Goal: Task Accomplishment & Management: Complete application form

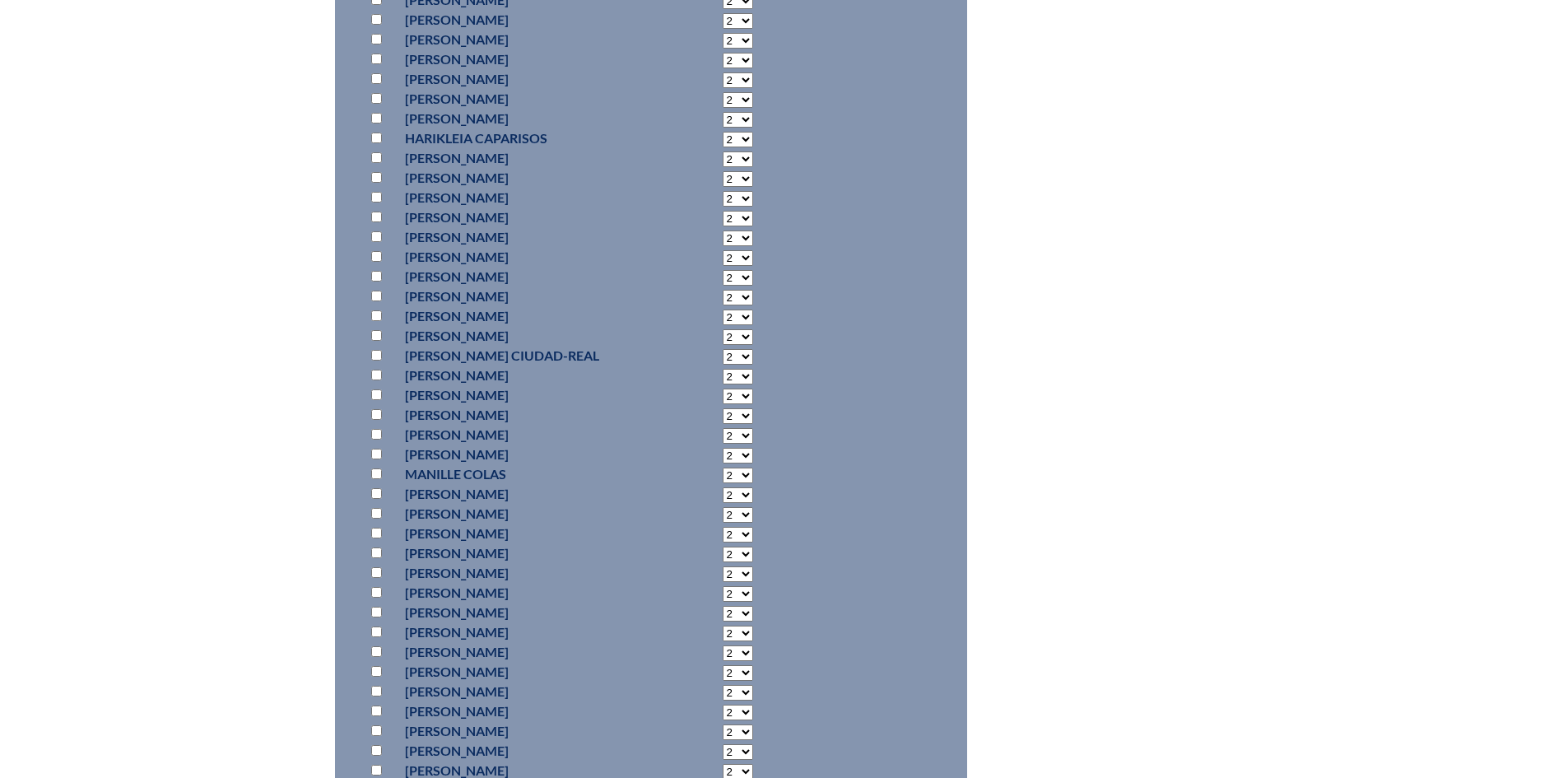
scroll to position [3459, 0]
click at [374, 545] on input "checkbox" at bounding box center [376, 540] width 11 height 11
checkbox input "true"
click at [375, 502] on input "checkbox" at bounding box center [376, 497] width 11 height 11
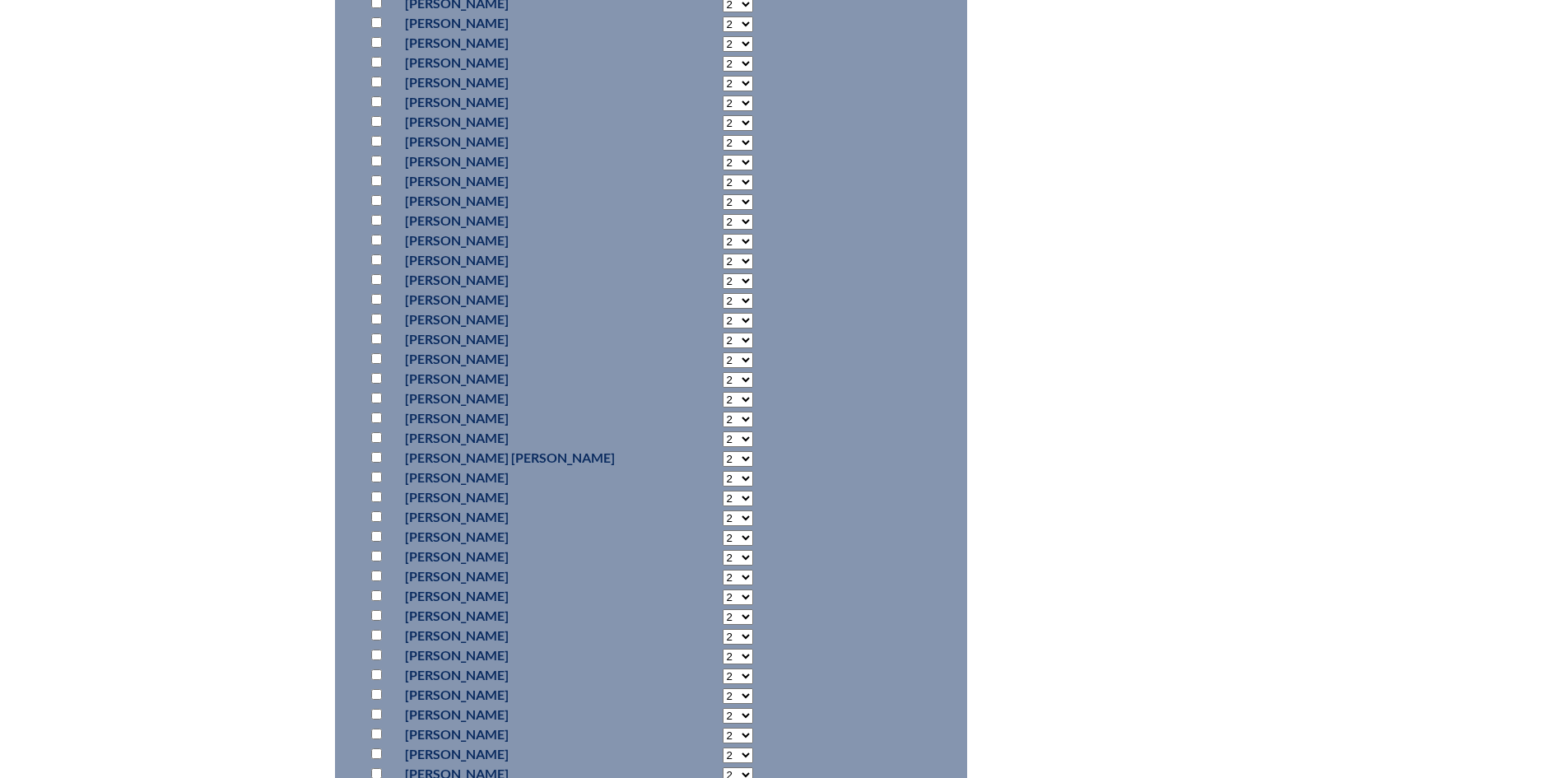
checkbox input "true"
click at [693, 507] on p "2 3 4 5 6 7 8 9 10 11 12 13 14 15 16 17 18 19 20 21 22 23 24 25 26 27 28 29 30 …" at bounding box center [713, 498] width 78 height 20
click at [723, 506] on select "2 3 4 5 6 7 8 9 10 11 12 13 14 15 16 17 18 19 20 21 22 23" at bounding box center [738, 499] width 30 height 16
select select "8"
click at [723, 506] on select "2 3 4 5 6 7 8 9 10 11 12 13 14 15 16 17 18 19 20 21 22 23" at bounding box center [738, 499] width 30 height 16
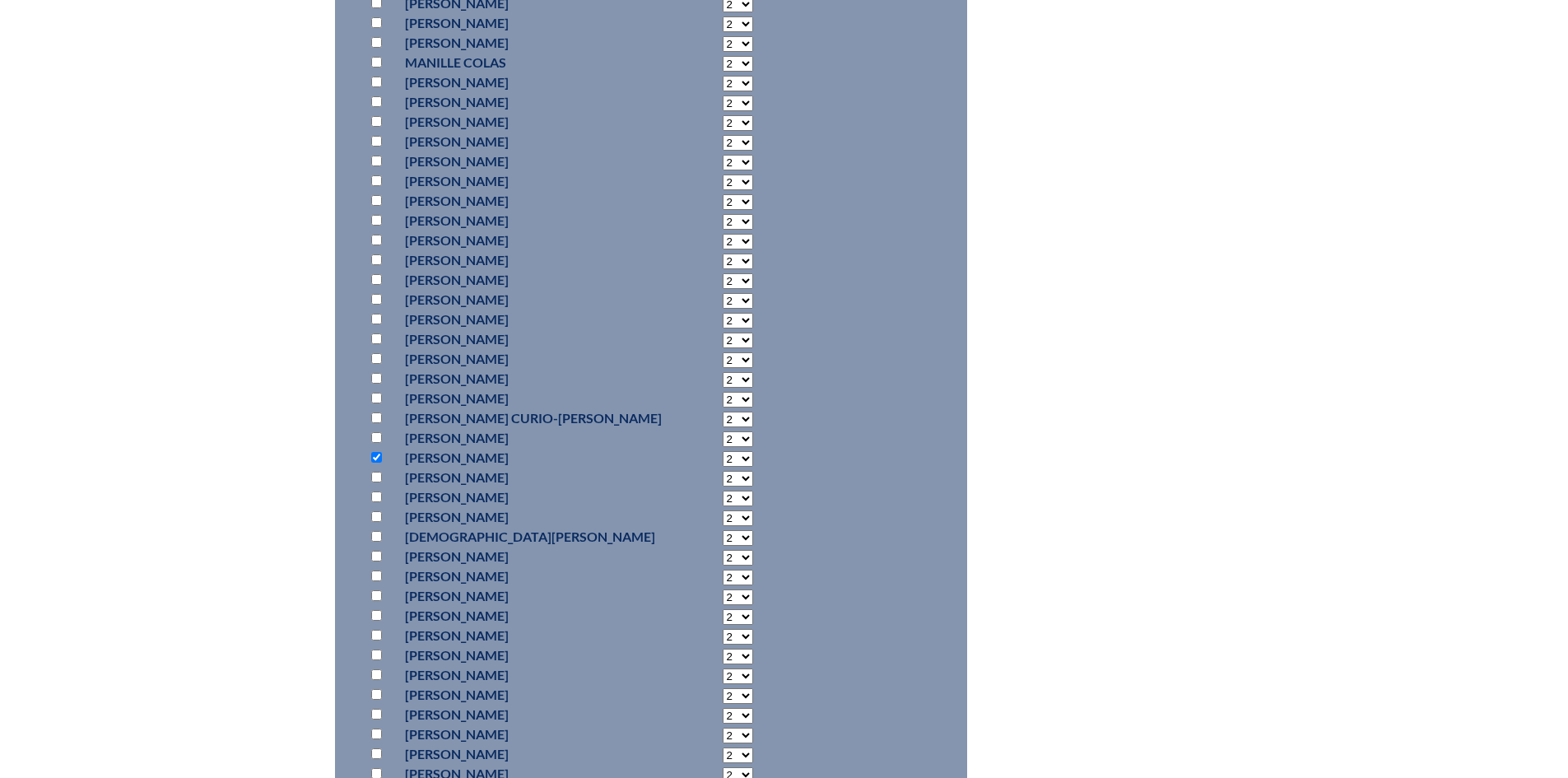
scroll to position [3871, 0]
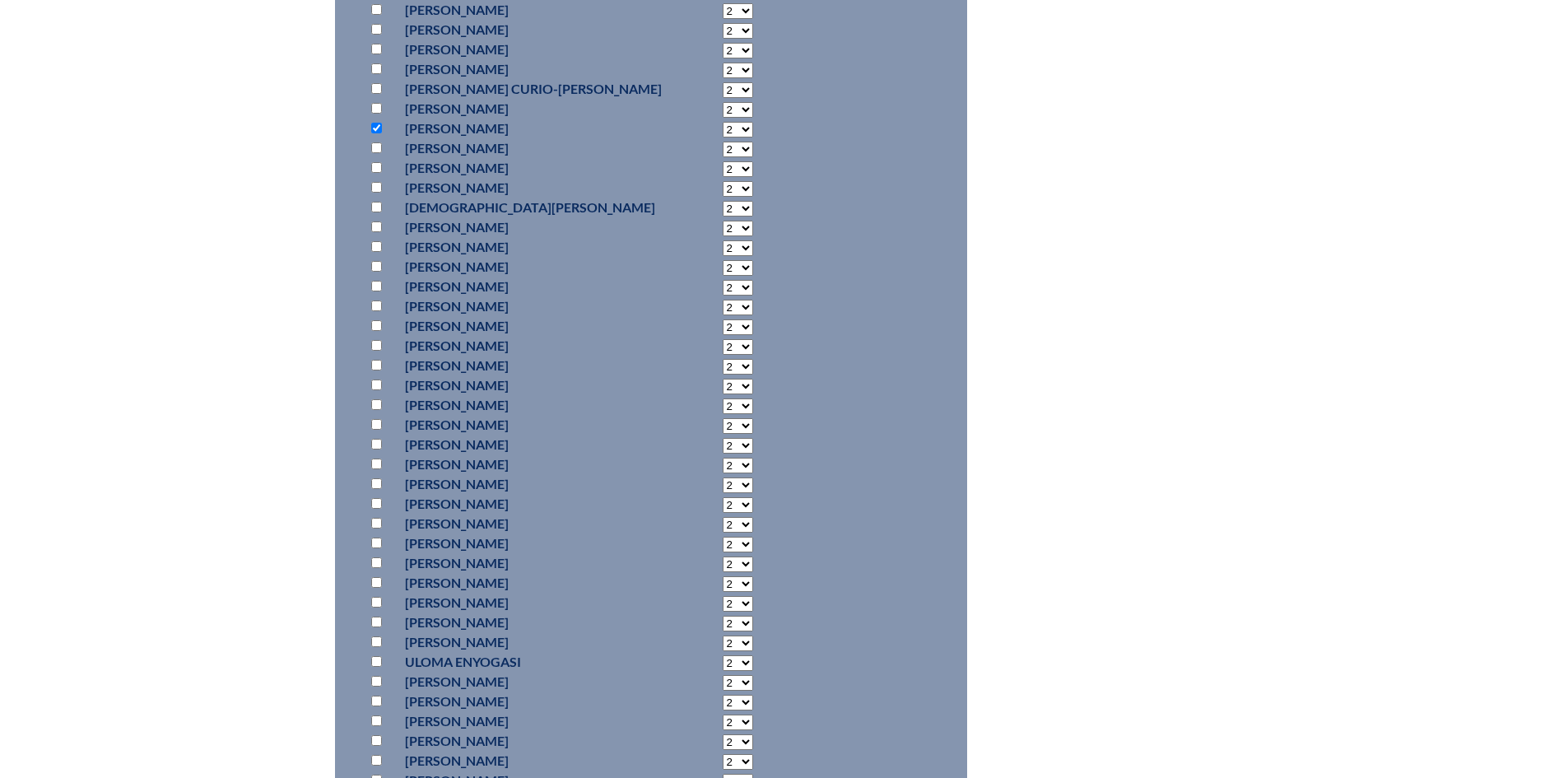
click at [374, 74] on input "checkbox" at bounding box center [376, 69] width 11 height 11
checkbox input "true"
click at [375, 529] on input "checkbox" at bounding box center [376, 523] width 11 height 11
checkbox input "true"
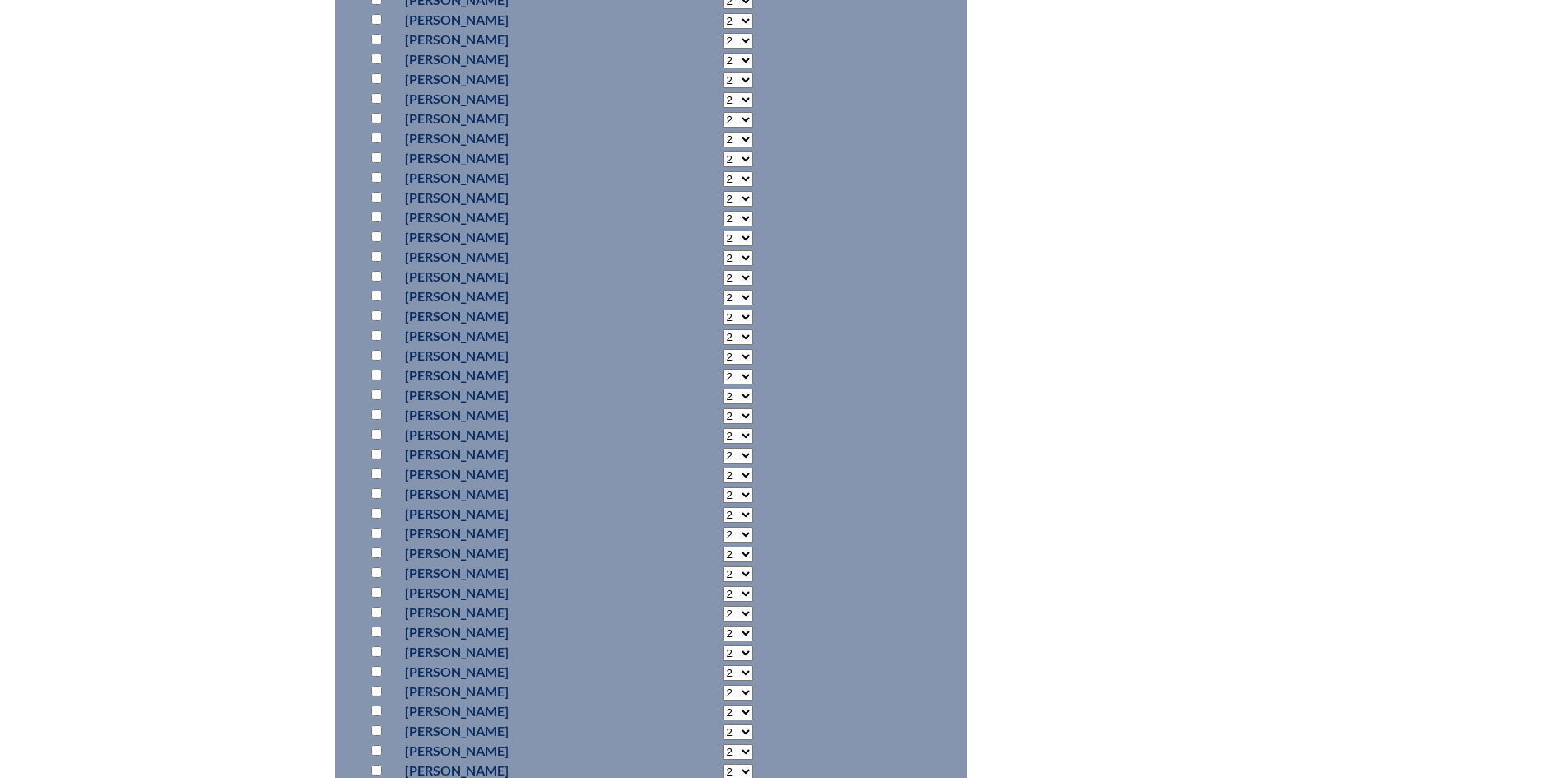
scroll to position [9632, 0]
click at [374, 654] on input "checkbox" at bounding box center [376, 648] width 11 height 11
checkbox input "true"
click at [374, 584] on input "checkbox" at bounding box center [376, 579] width 11 height 11
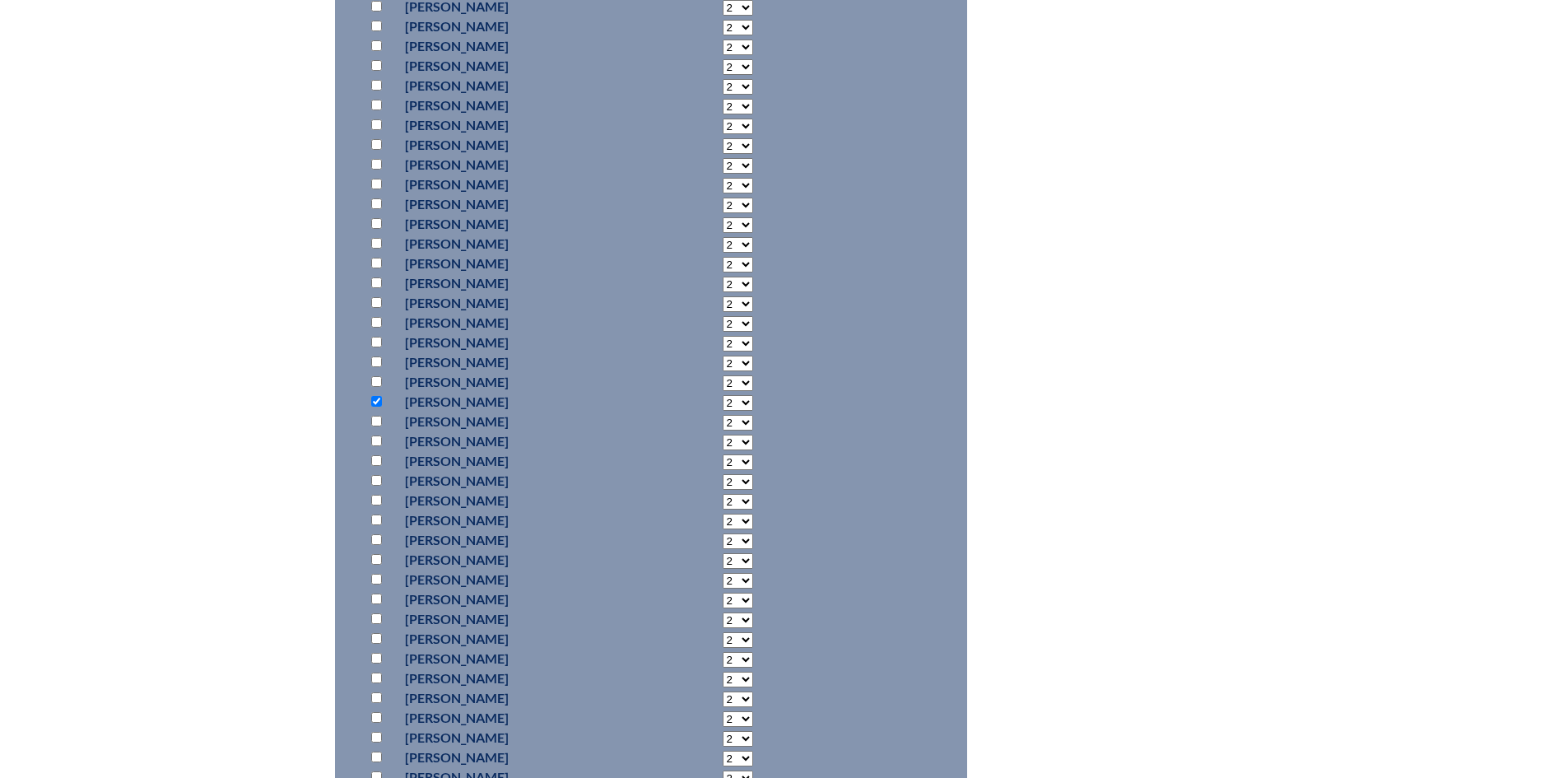
checkbox input "true"
click at [723, 588] on select "2 3 4 5 6 7 8 9 10 11 12 13 14 15 16 17 18 19 20 21 22 23" at bounding box center [738, 581] width 30 height 16
select select "4"
click at [723, 588] on select "2 3 4 5 6 7 8 9 10 11 12 13 14 15 16 17 18 19 20 21 22 23" at bounding box center [738, 581] width 30 height 16
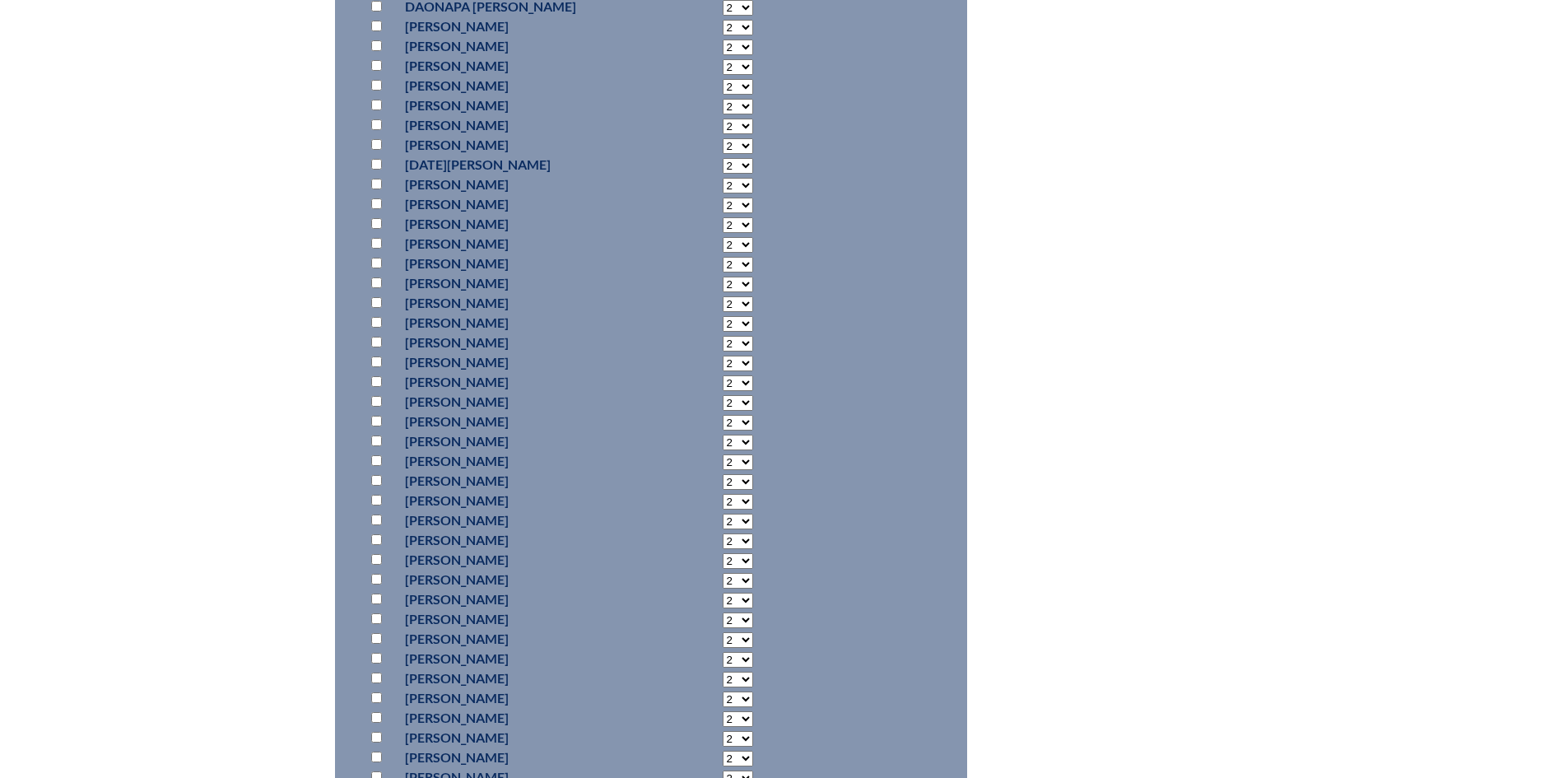
click at [375, 51] on input "checkbox" at bounding box center [376, 45] width 11 height 11
checkbox input "true"
click at [723, 55] on select "2 3 4 5 6 7 8 9 10 11 12 13 14 15 16 17 18 19 20 21 22 23" at bounding box center [738, 47] width 30 height 16
select select "8"
click at [723, 55] on select "2 3 4 5 6 7 8 9 10 11 12 13 14 15 16 17 18 19 20 21 22 23" at bounding box center [738, 47] width 30 height 16
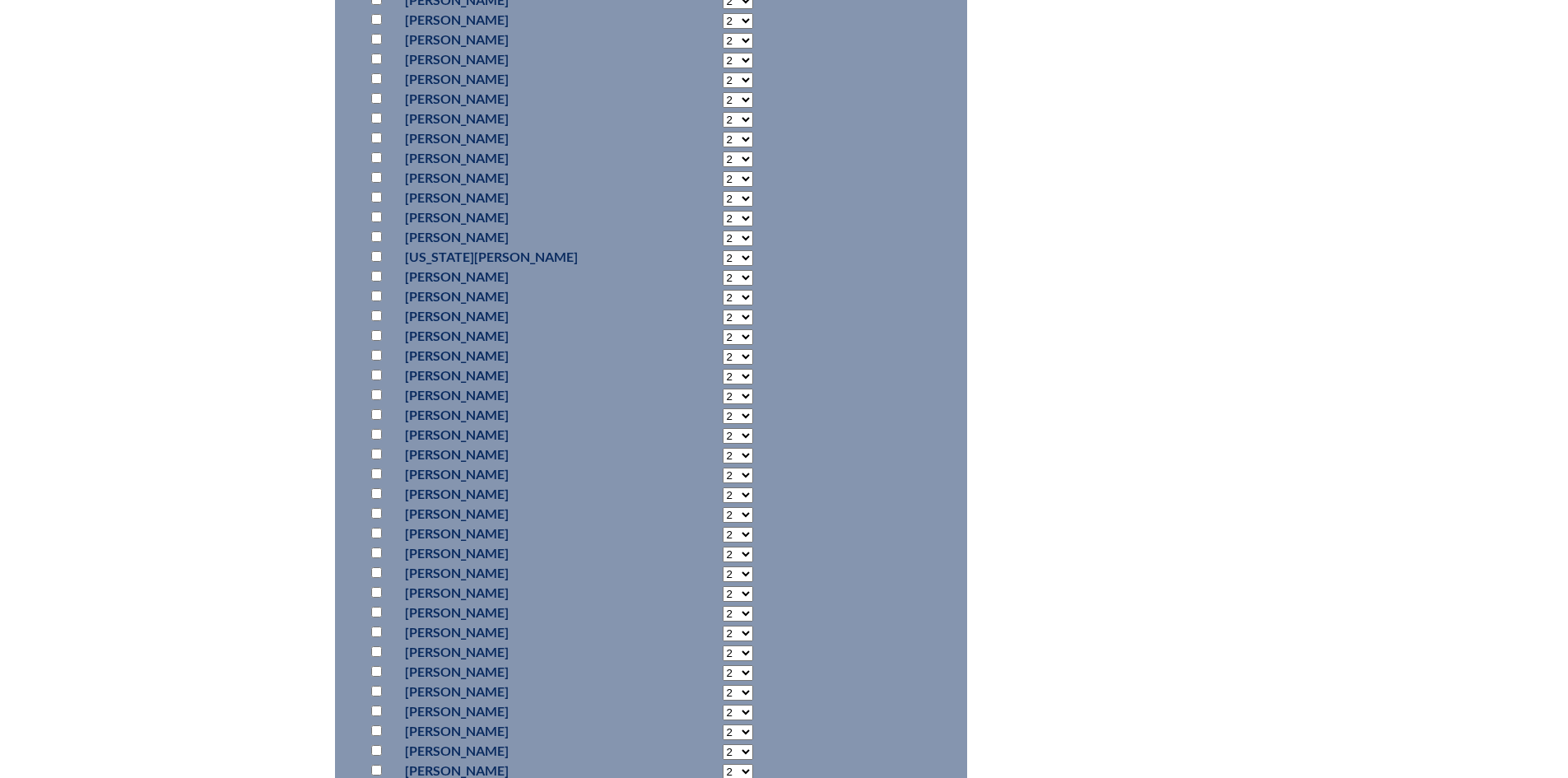
scroll to position [7328, 0]
click at [374, 587] on input "checkbox" at bounding box center [376, 582] width 11 height 11
checkbox input "true"
click at [723, 592] on select "2 3 4 5 6 7 8 9 10 11 12 13 14 15 16 17 18 19 20 21 22 23" at bounding box center [738, 584] width 30 height 16
select select "6"
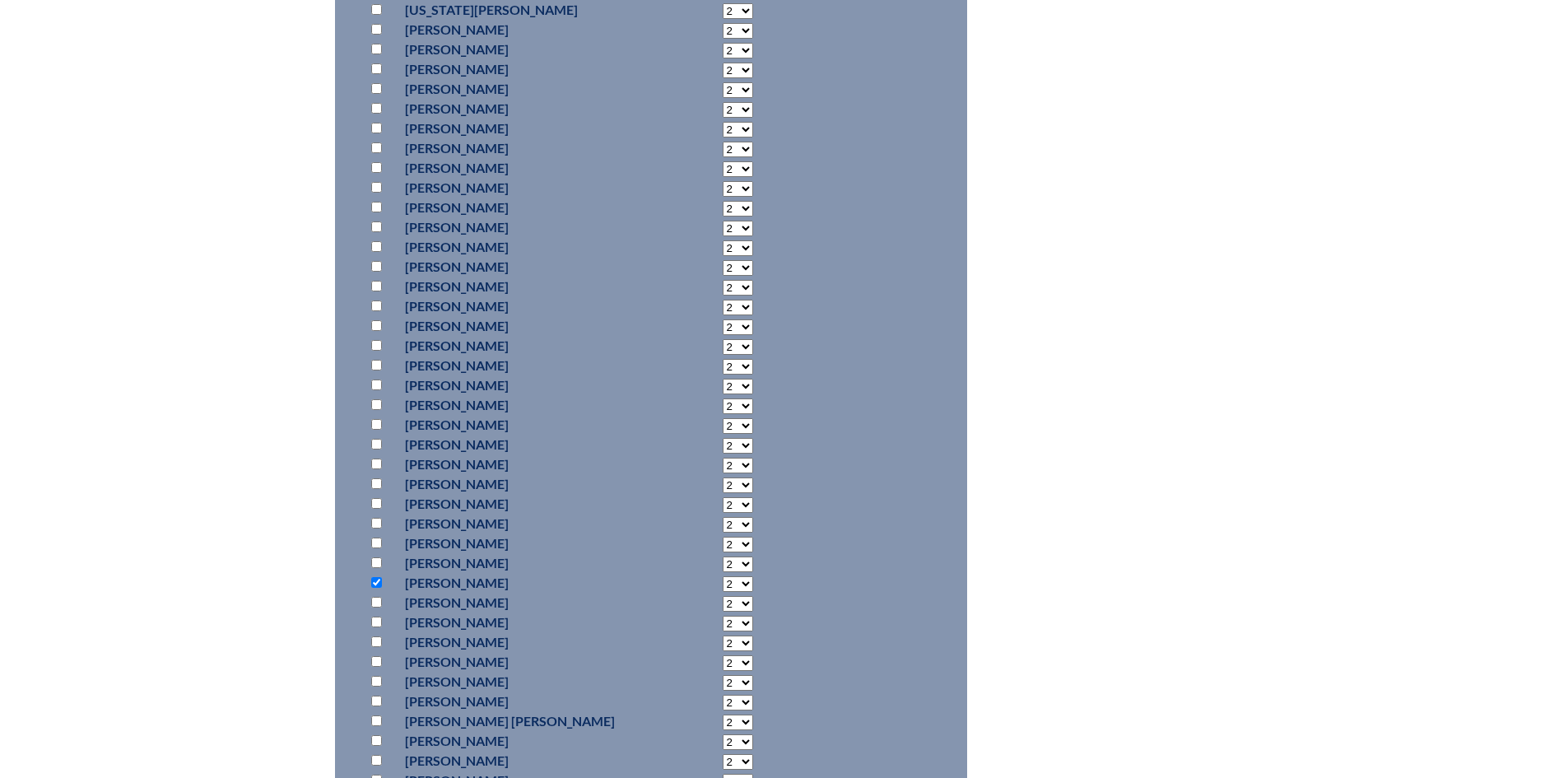
click at [723, 592] on select "2 3 4 5 6 7 8 9 10 11 12 13 14 15 16 17 18 19 20 21 22 23" at bounding box center [738, 584] width 30 height 16
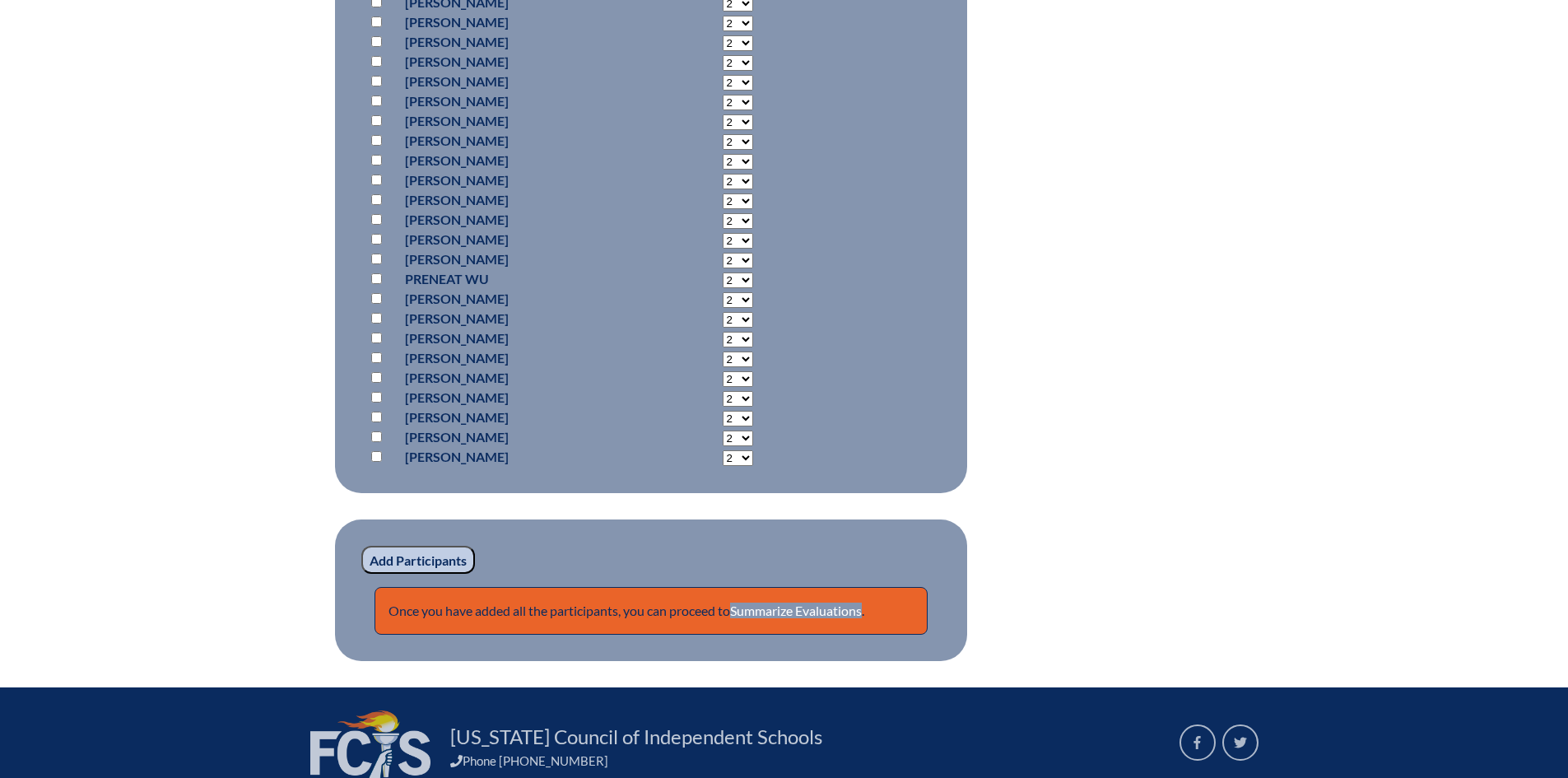
scroll to position [11560, 0]
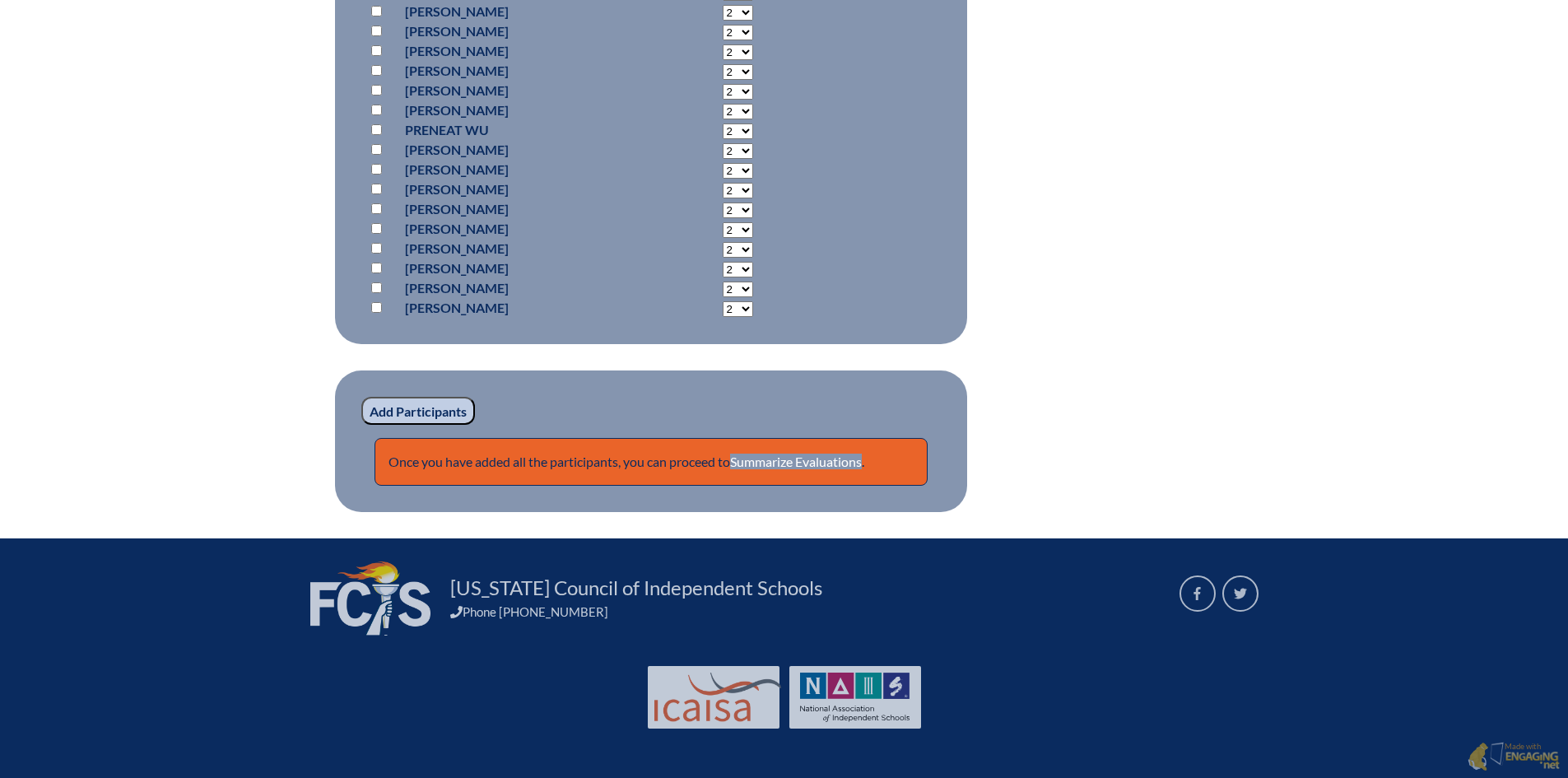
click at [447, 410] on input "Add Participants" at bounding box center [418, 410] width 113 height 28
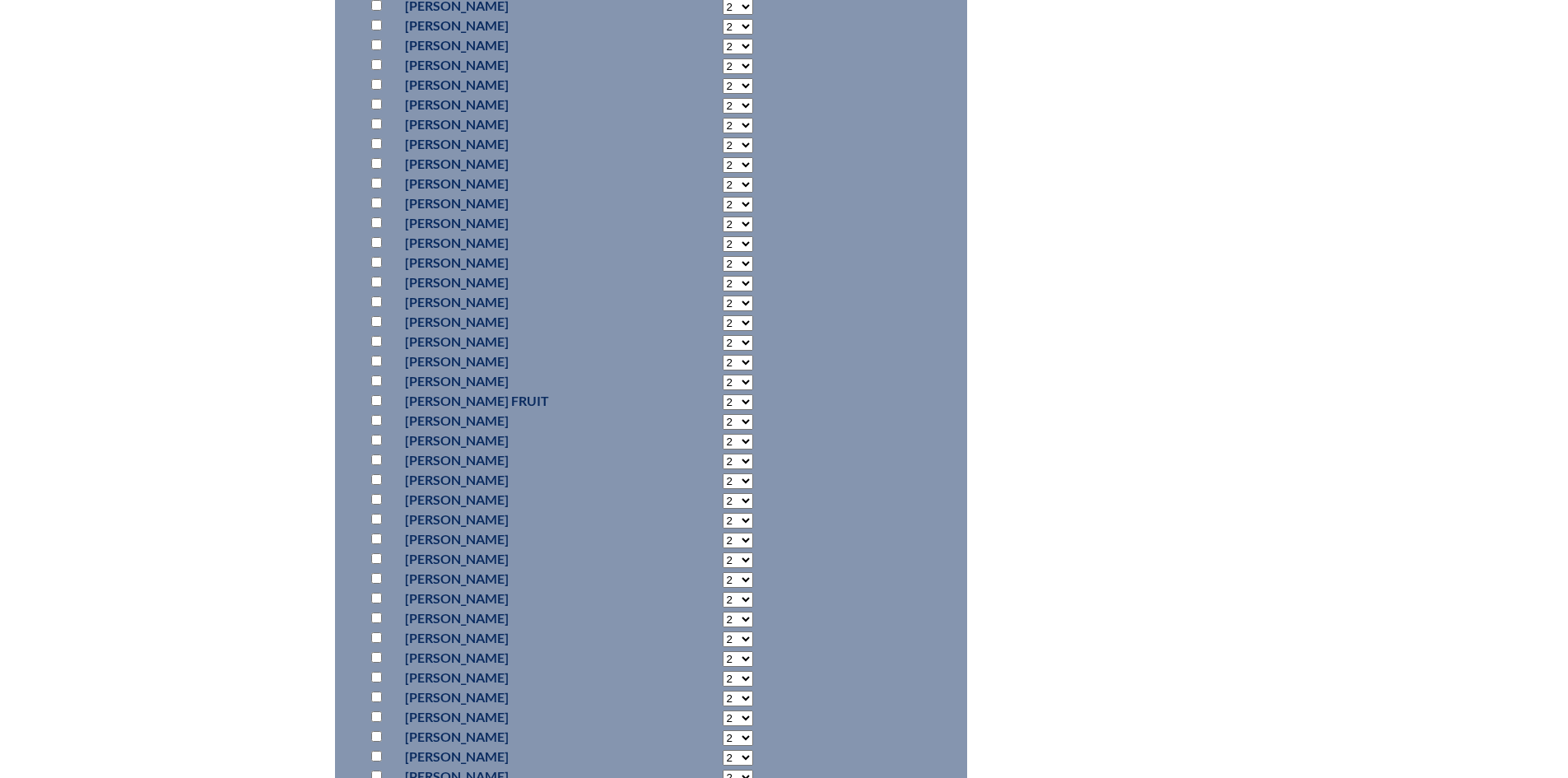
scroll to position [4462, 0]
click at [379, 198] on input "checkbox" at bounding box center [376, 193] width 11 height 11
checkbox input "true"
click at [369, 134] on p at bounding box center [379, 124] width 24 height 20
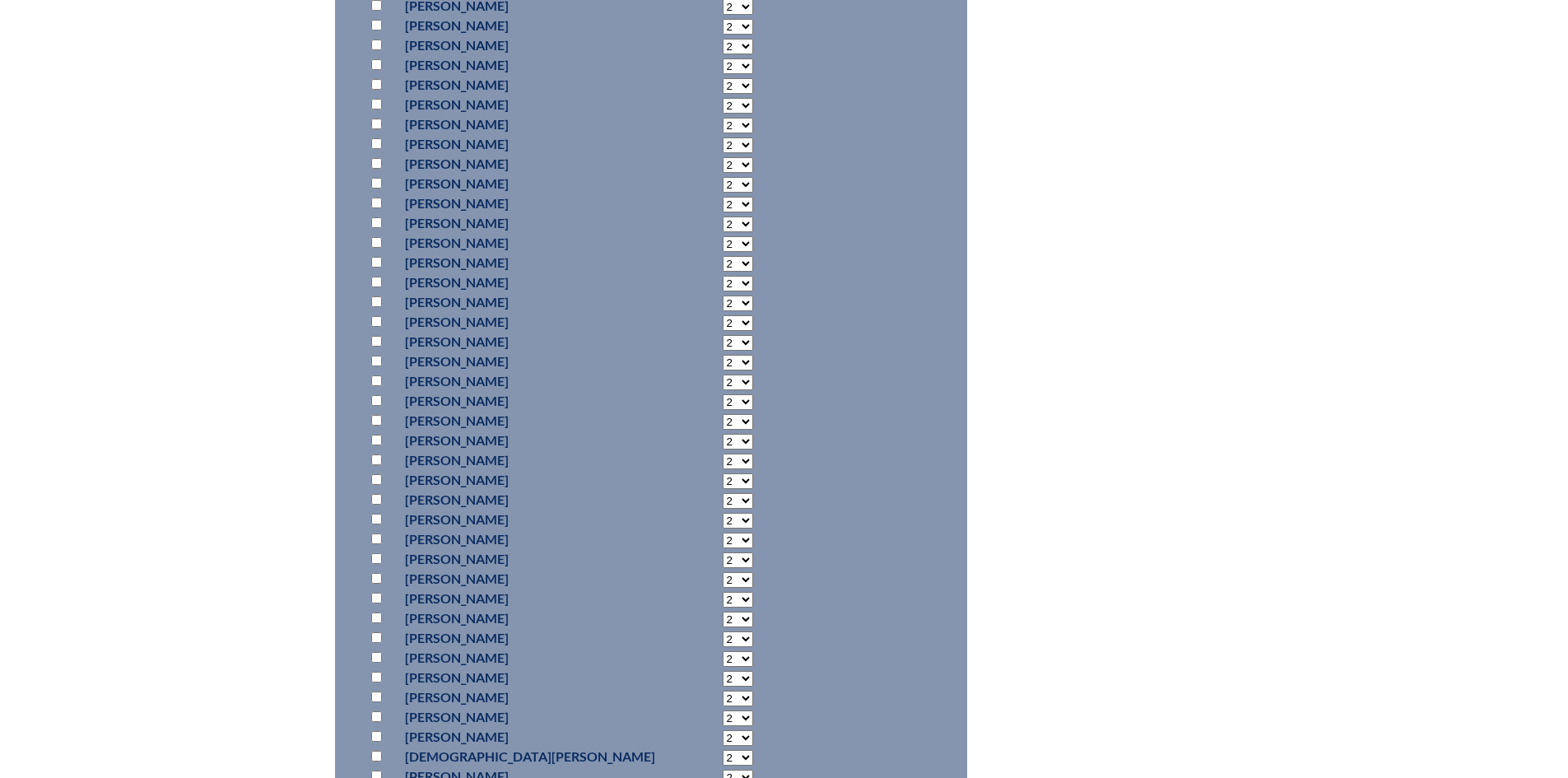
click at [378, 129] on input "checkbox" at bounding box center [376, 123] width 11 height 11
checkbox input "true"
drag, startPoint x: 703, startPoint y: 149, endPoint x: 708, endPoint y: 159, distance: 11.2
click at [723, 133] on select "2 3 4 5 6 7 8 9 10 11 12 13 14 15 16 17 18 19 20 21 22 23" at bounding box center [738, 125] width 30 height 16
select select "4"
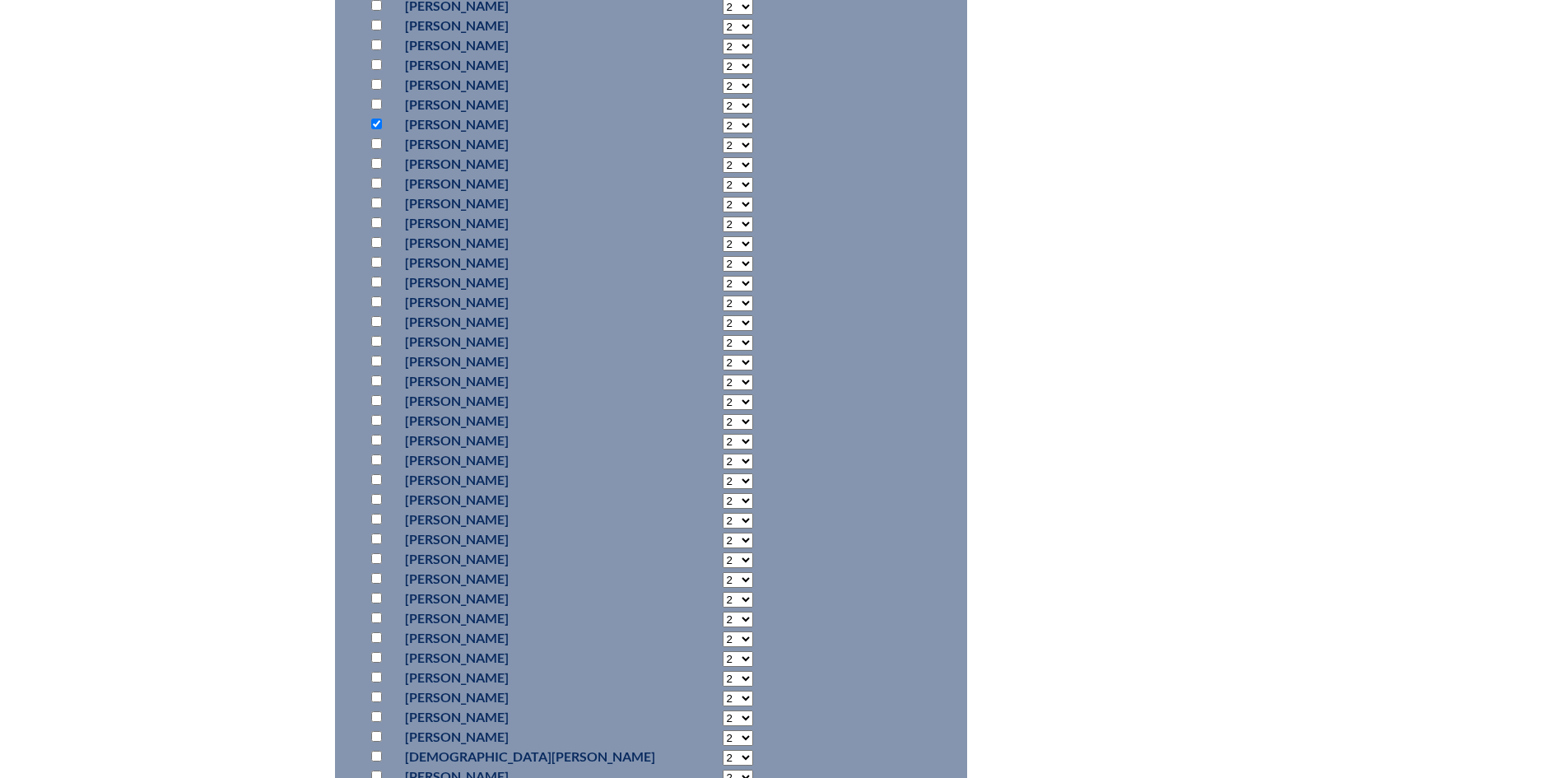
click at [723, 133] on select "2 3 4 5 6 7 8 9 10 11 12 13 14 15 16 17 18 19 20 21 22 23" at bounding box center [738, 125] width 30 height 16
click at [378, 518] on input "checkbox" at bounding box center [376, 512] width 11 height 11
checkbox input "true"
click at [723, 522] on select "2 3 4 5 6 7 8 9 10 11 12 13 14 15 16 17 18 19 20 21 22 23" at bounding box center [738, 514] width 30 height 16
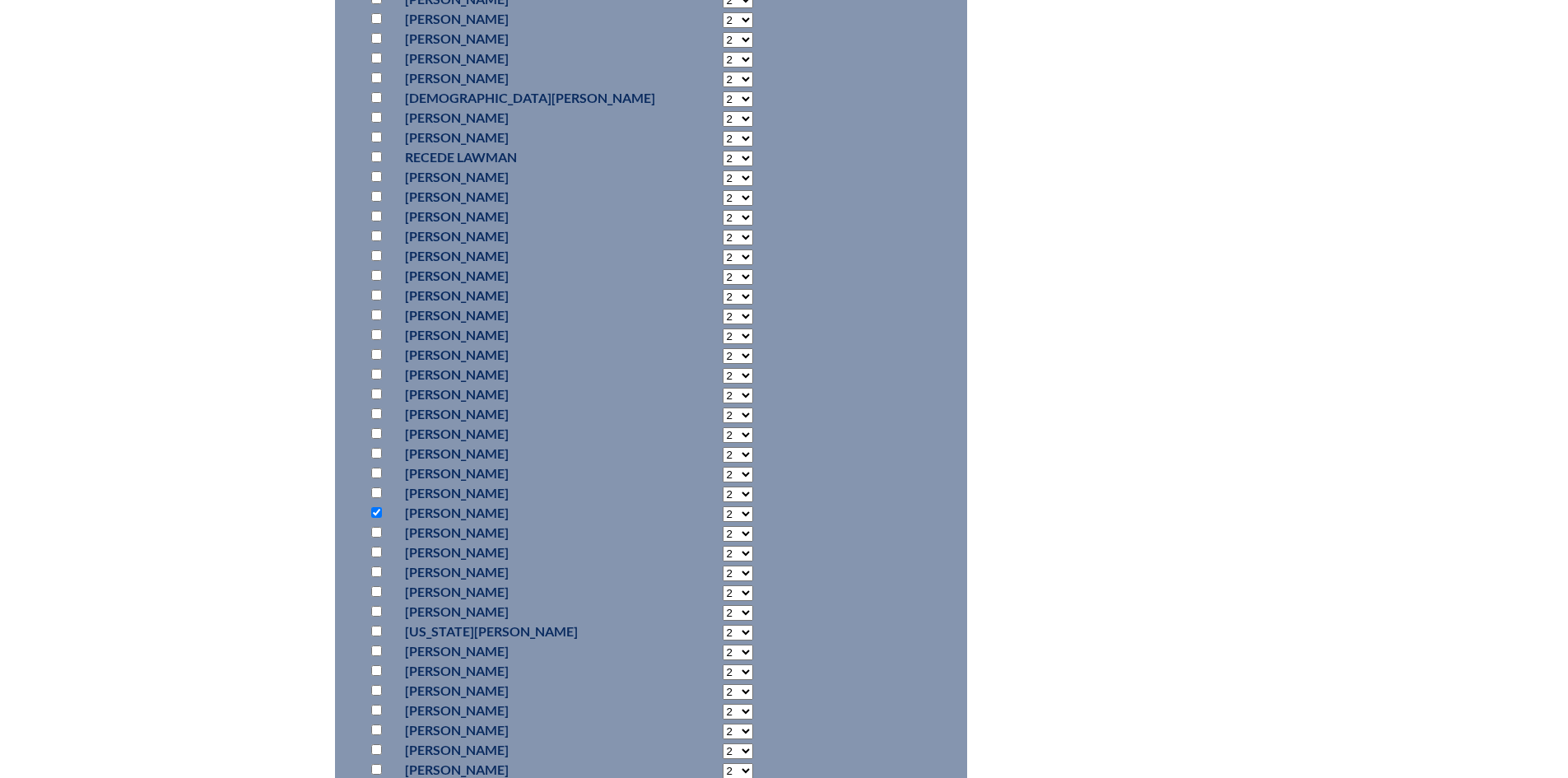
select select "6"
click at [723, 522] on select "2 3 4 5 6 7 8 9 10 11 12 13 14 15 16 17 18 19 20 21 22 23" at bounding box center [738, 514] width 30 height 16
click at [377, 554] on input "checkbox" at bounding box center [376, 548] width 11 height 11
checkbox input "true"
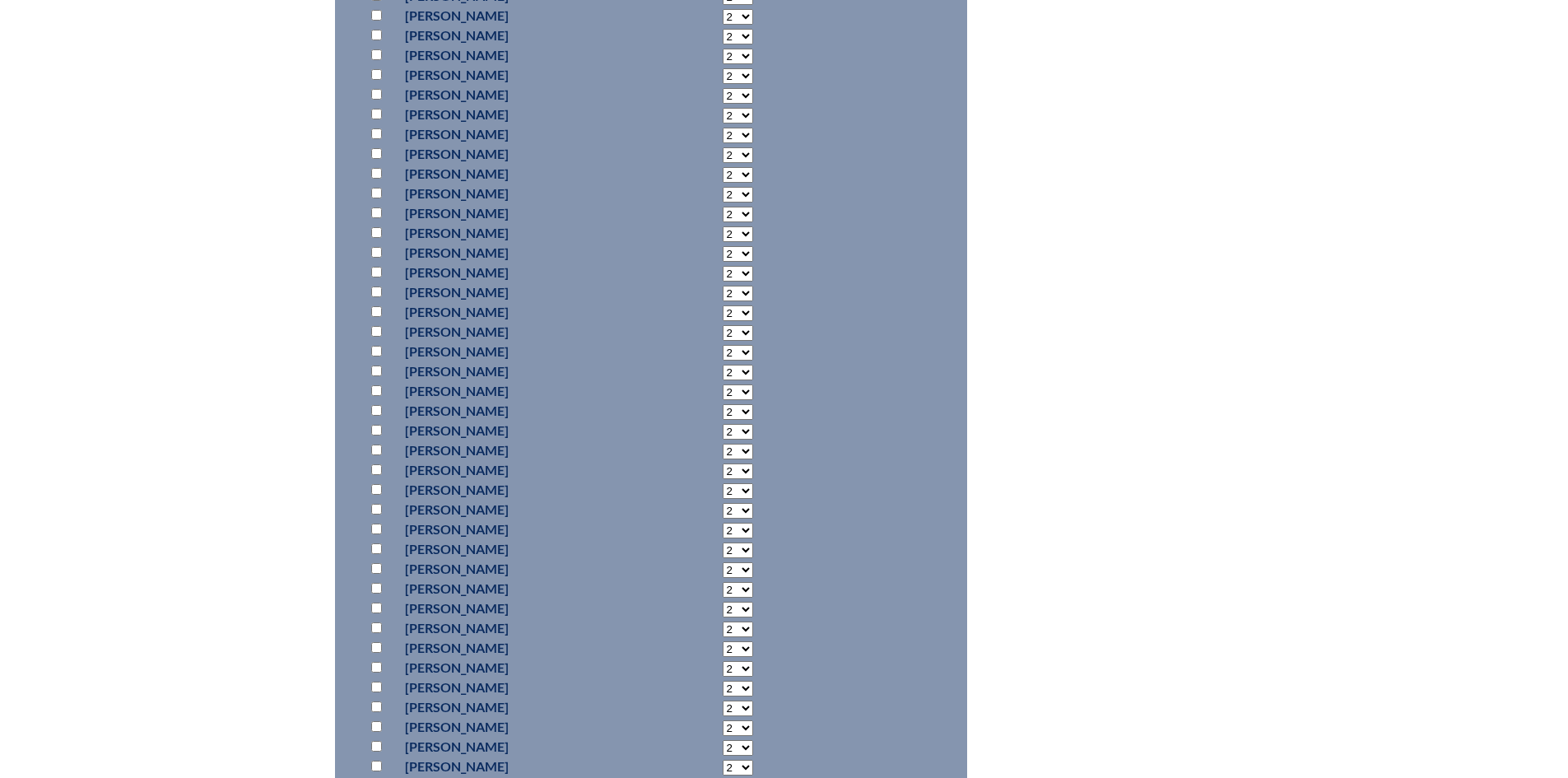
scroll to position [9647, 0]
click at [379, 603] on input "checkbox" at bounding box center [376, 598] width 11 height 11
checkbox input "true"
click at [377, 273] on p at bounding box center [379, 263] width 24 height 20
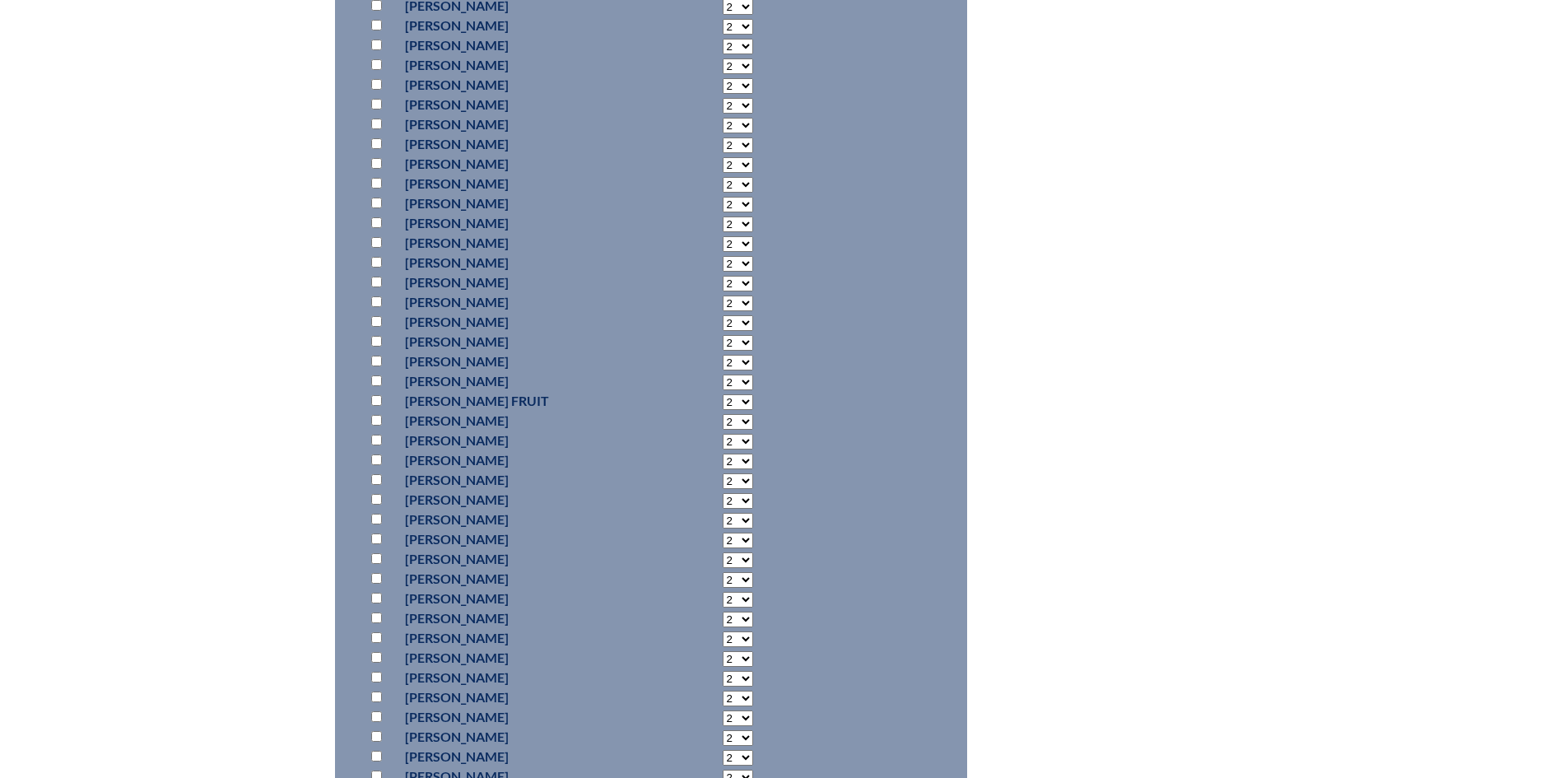
click at [374, 268] on input "checkbox" at bounding box center [376, 262] width 11 height 11
checkbox input "true"
click at [378, 76] on input "checkbox" at bounding box center [376, 70] width 11 height 11
checkbox input "true"
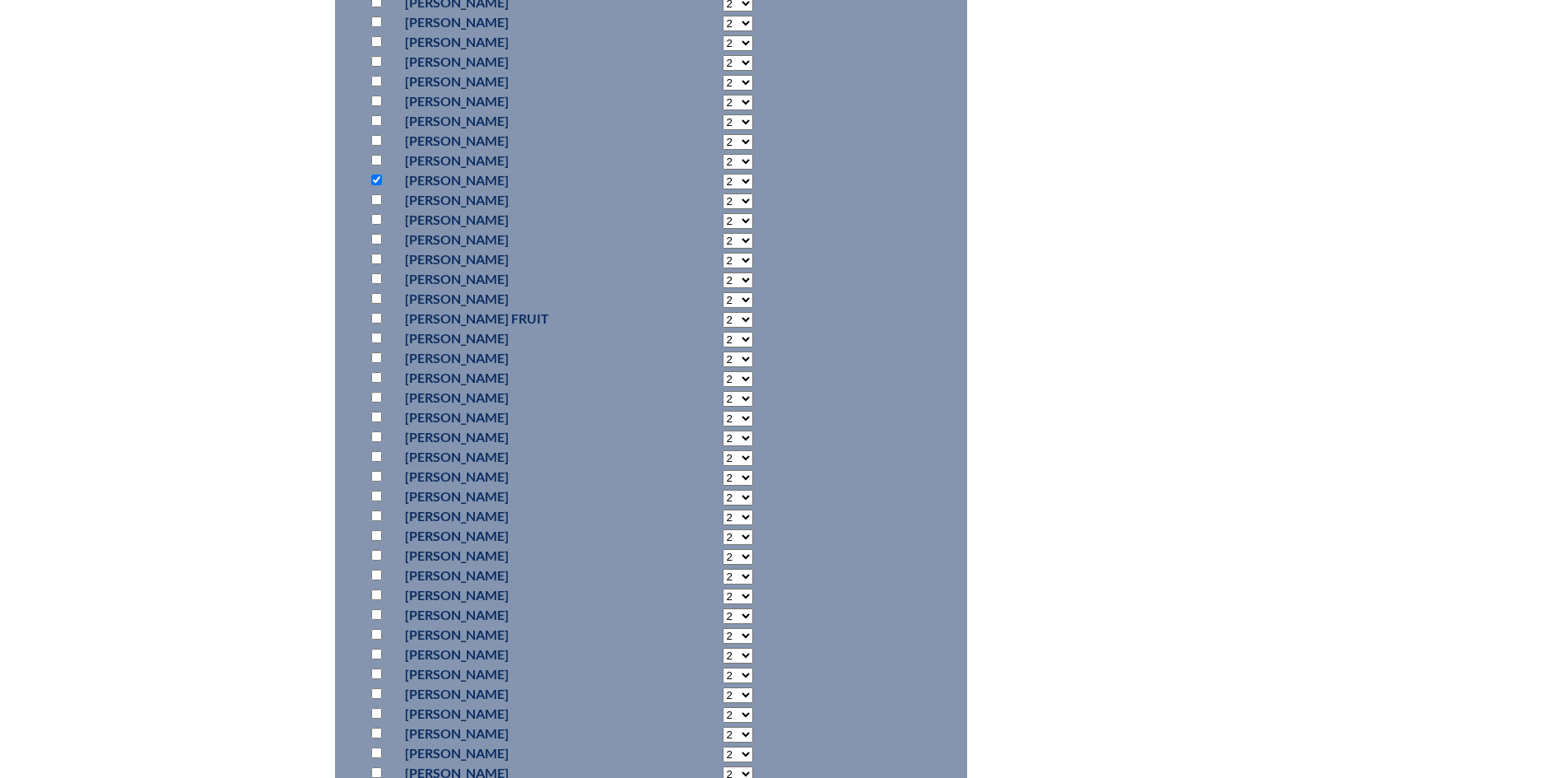
scroll to position [5037, 0]
click at [374, 254] on input "checkbox" at bounding box center [376, 248] width 11 height 11
checkbox input "true"
click at [379, 468] on input "checkbox" at bounding box center [376, 462] width 11 height 11
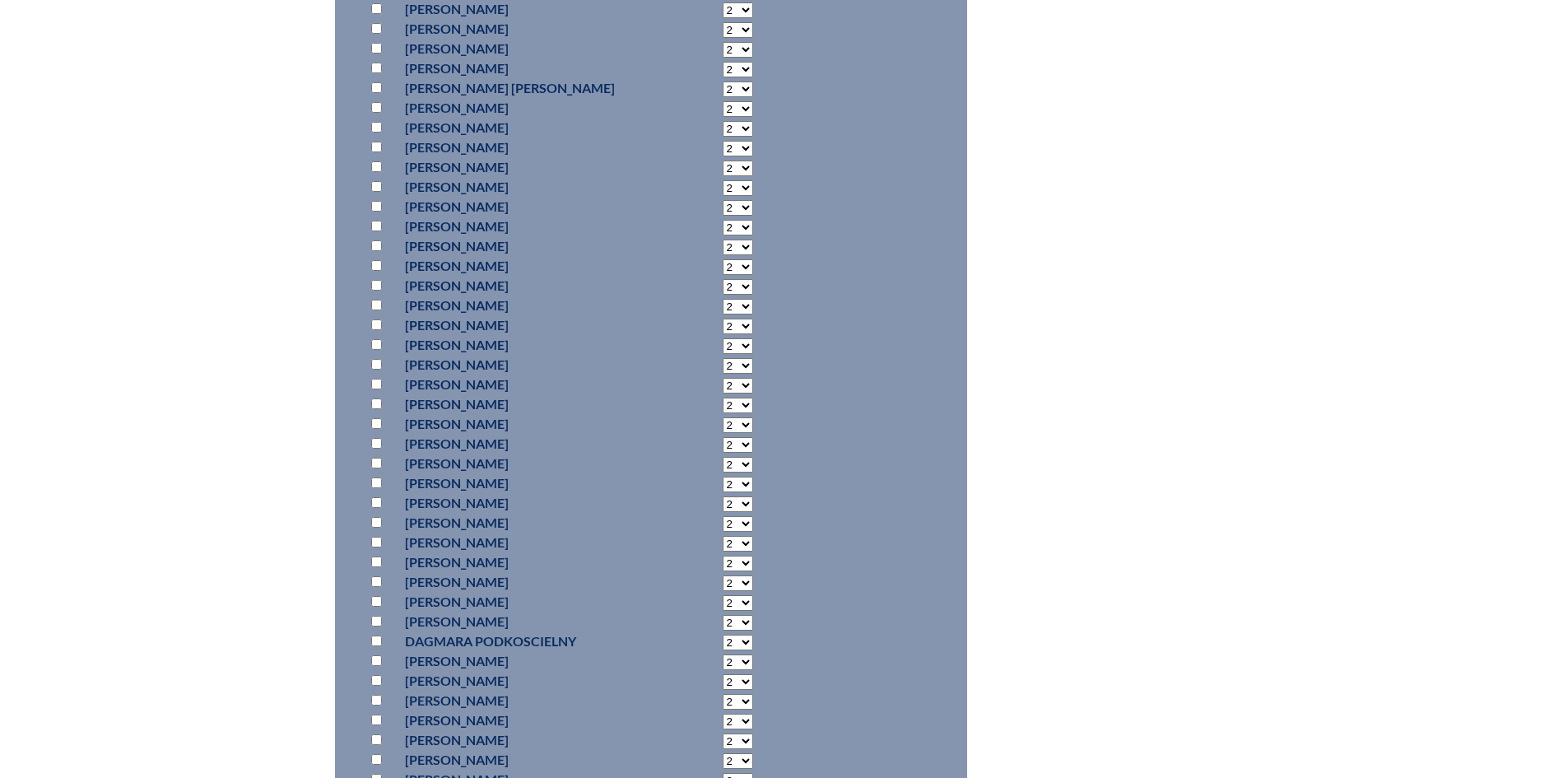
checkbox input "true"
click at [723, 473] on select "2 3 4 5 6 7 8 9 10 11 12 13 14 15 16 17 18 19 20 21 22 23" at bounding box center [738, 464] width 30 height 16
select select "4"
click at [723, 473] on select "2 3 4 5 6 7 8 9 10 11 12 13 14 15 16 17 18 19 20 21 22 23" at bounding box center [738, 464] width 30 height 16
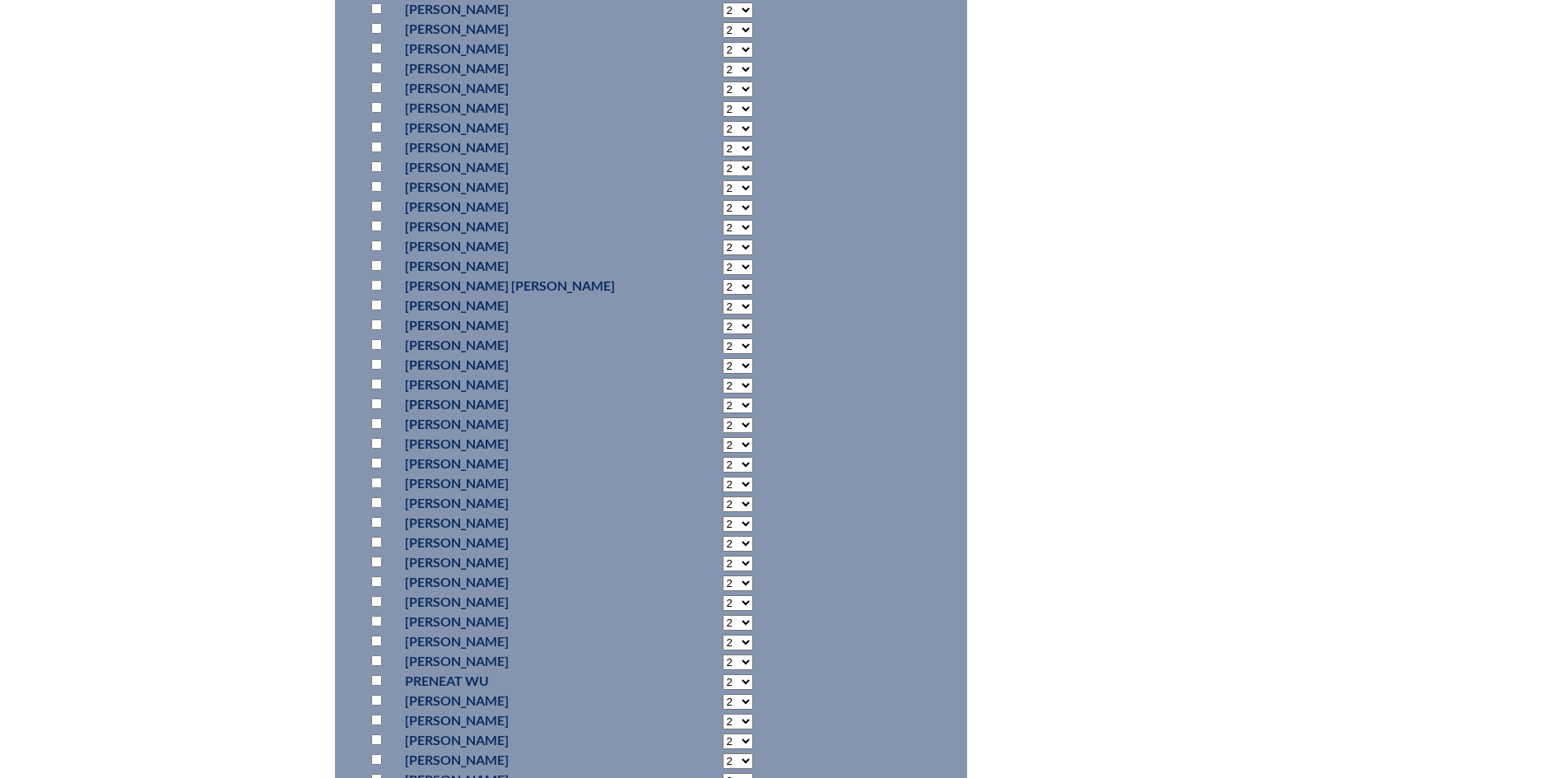
click at [374, 706] on input "checkbox" at bounding box center [376, 700] width 11 height 11
checkbox input "true"
click at [723, 709] on select "2 3 4 5 6 7 8 9 10 11 12 13 14 15 16 17 18 19 20 21 22 23" at bounding box center [738, 702] width 30 height 16
select select "4"
click at [723, 709] on select "2 3 4 5 6 7 8 9 10 11 12 13 14 15 16 17 18 19 20 21 22 23" at bounding box center [738, 702] width 30 height 16
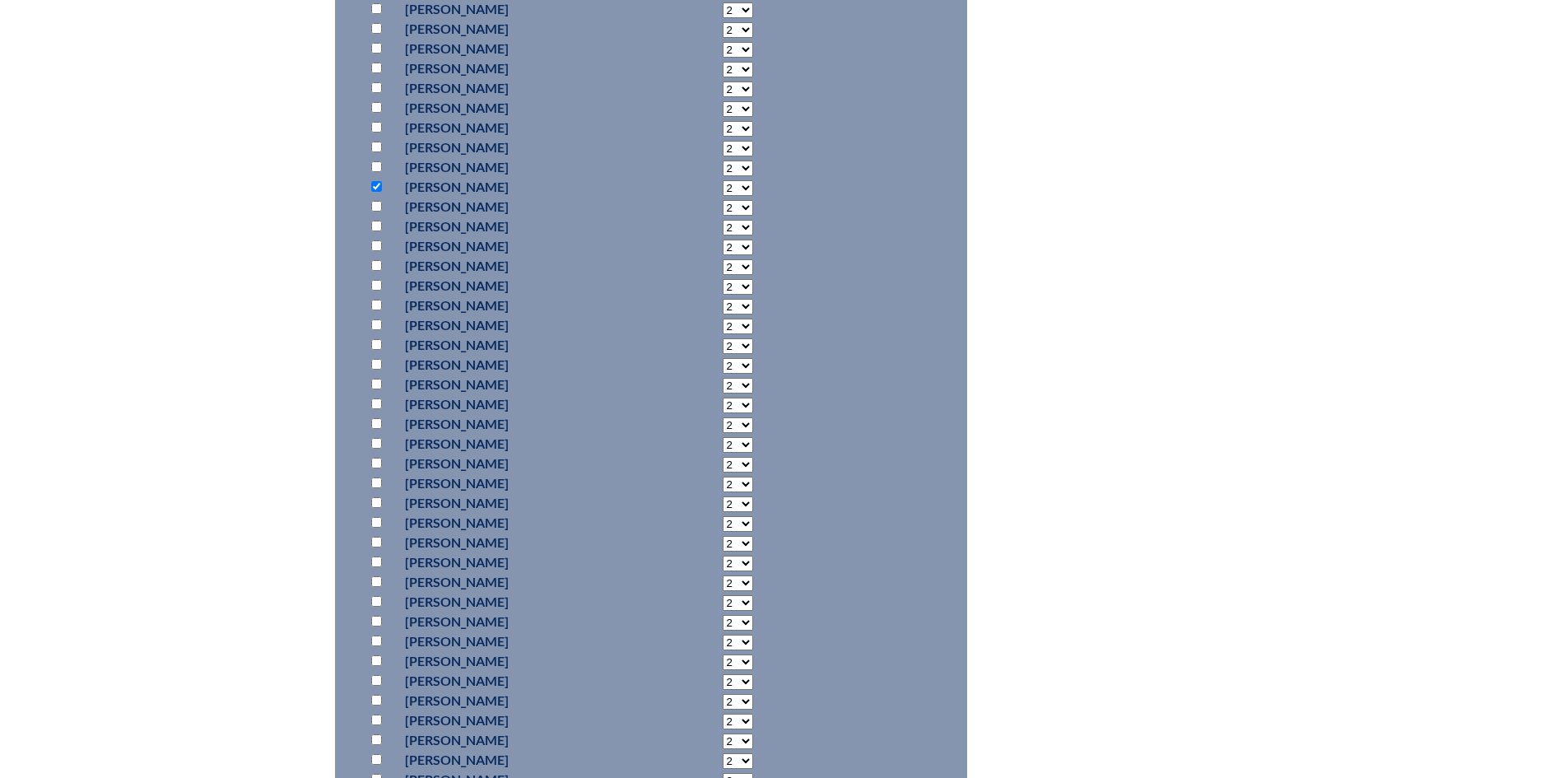
scroll to position [10223, 0]
click at [378, 600] on input "checkbox" at bounding box center [376, 594] width 11 height 11
checkbox input "true"
drag, startPoint x: 707, startPoint y: 625, endPoint x: 691, endPoint y: 624, distance: 16.0
click at [723, 604] on select "2 3 4 5 6 7 8 9 10 11 12 13 14 15 16 17 18 19 20 21 22 23" at bounding box center [738, 596] width 30 height 16
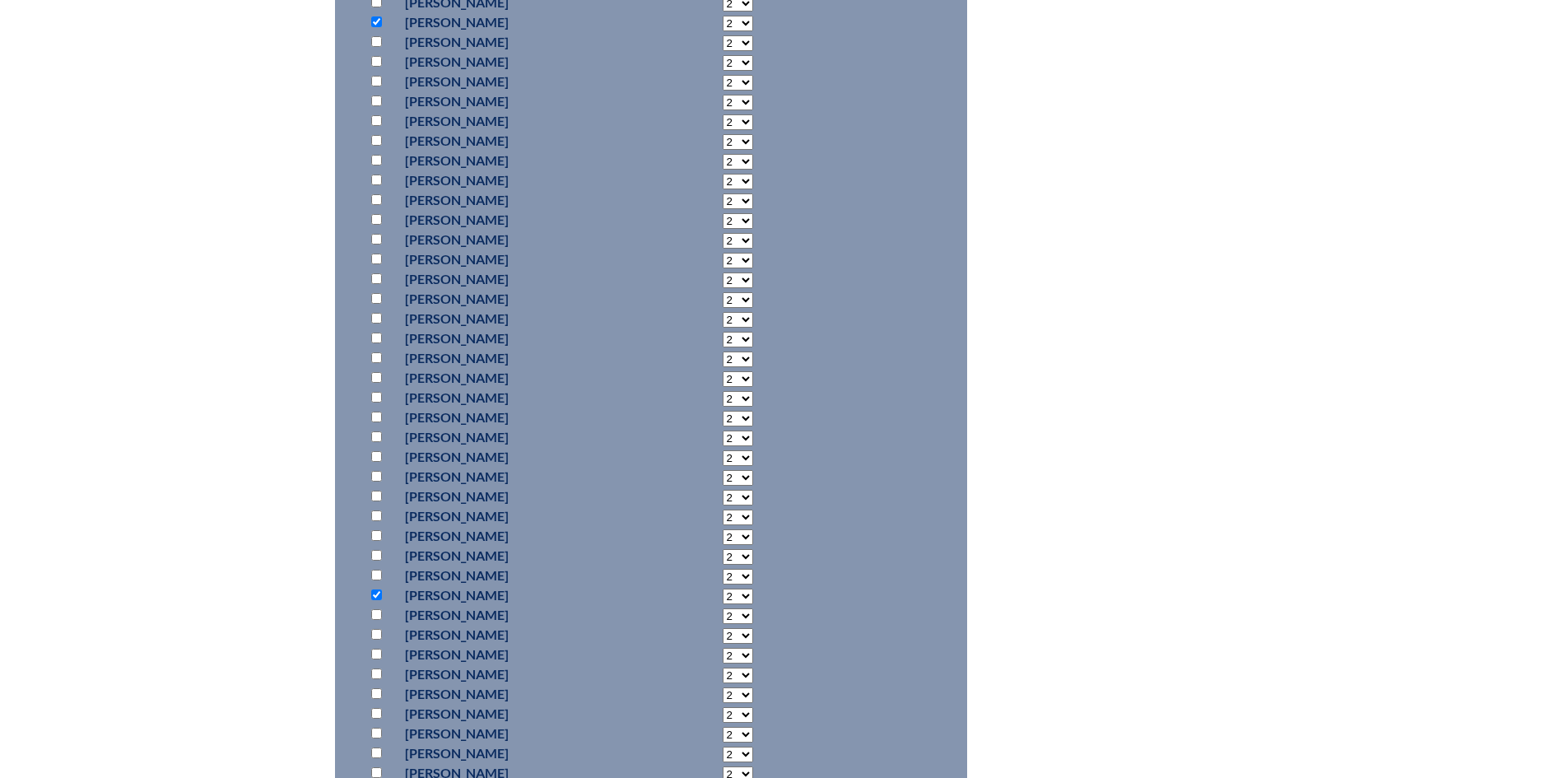
select select "8"
click at [723, 604] on select "2 3 4 5 6 7 8 9 10 11 12 13 14 15 16 17 18 19 20 21 22 23" at bounding box center [738, 596] width 30 height 16
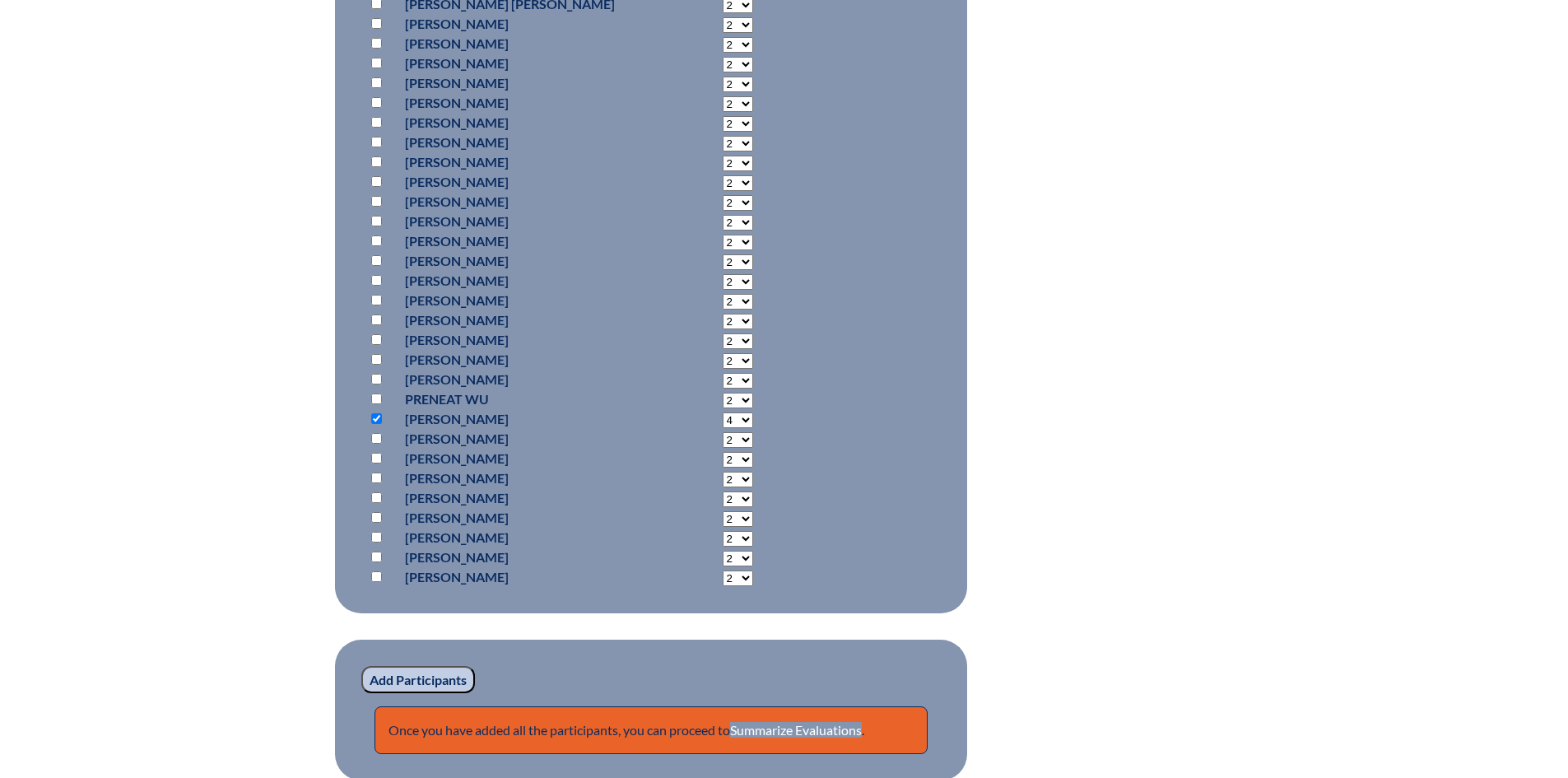
scroll to position [11623, 0]
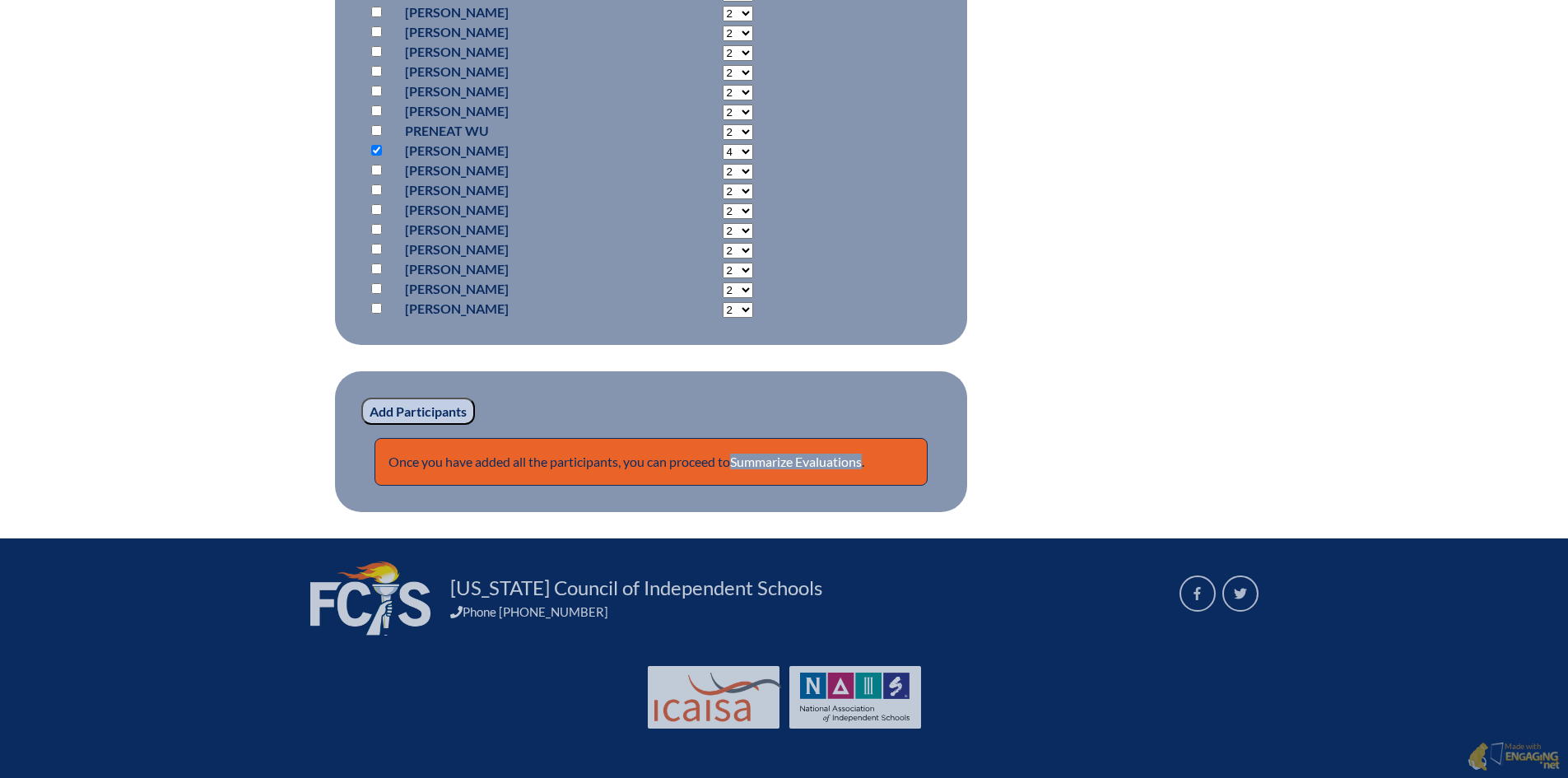
click at [423, 405] on input "Add Participants" at bounding box center [418, 411] width 113 height 28
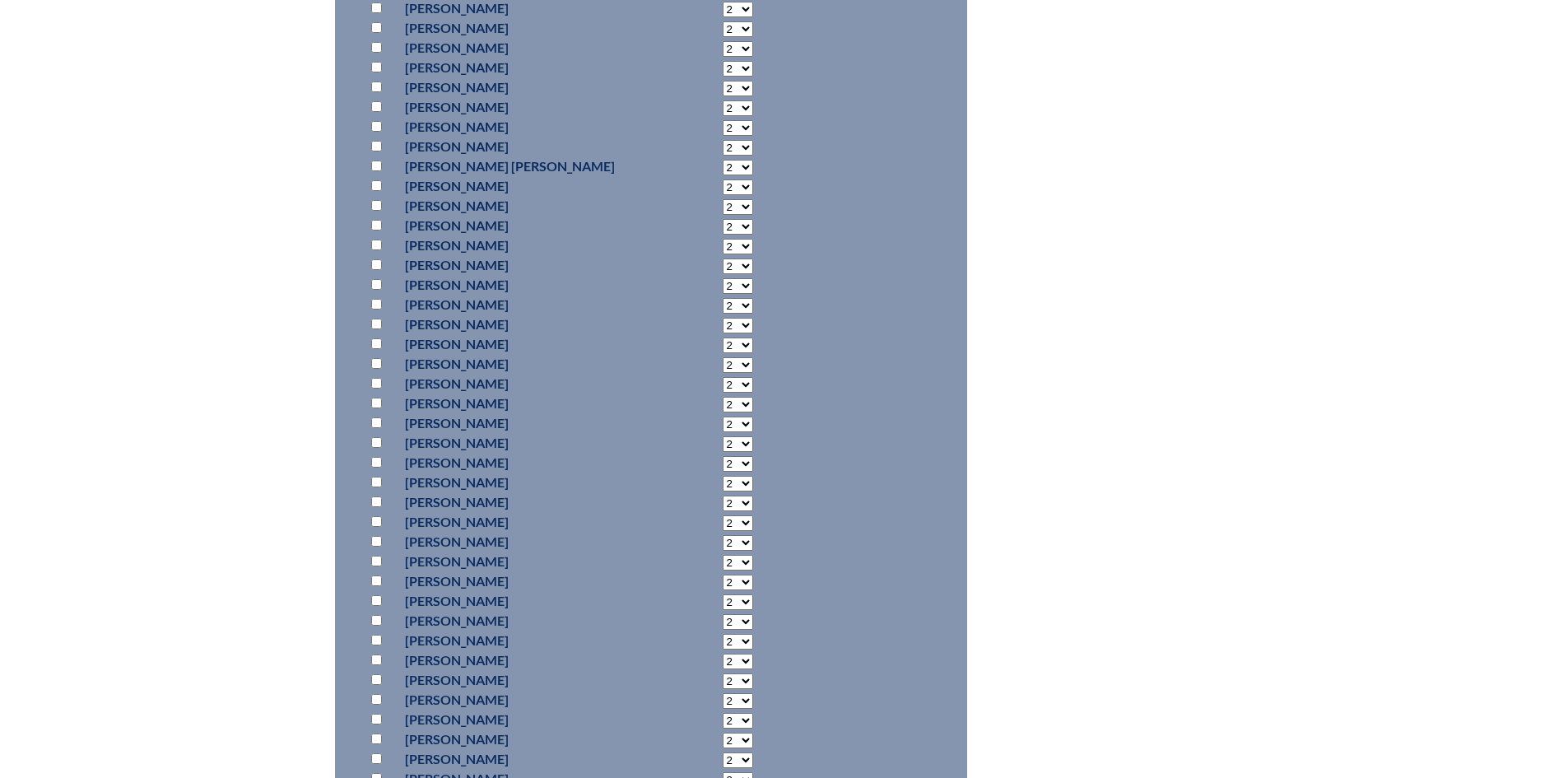
scroll to position [6606, 0]
click at [377, 313] on input "checkbox" at bounding box center [376, 307] width 11 height 11
checkbox input "true"
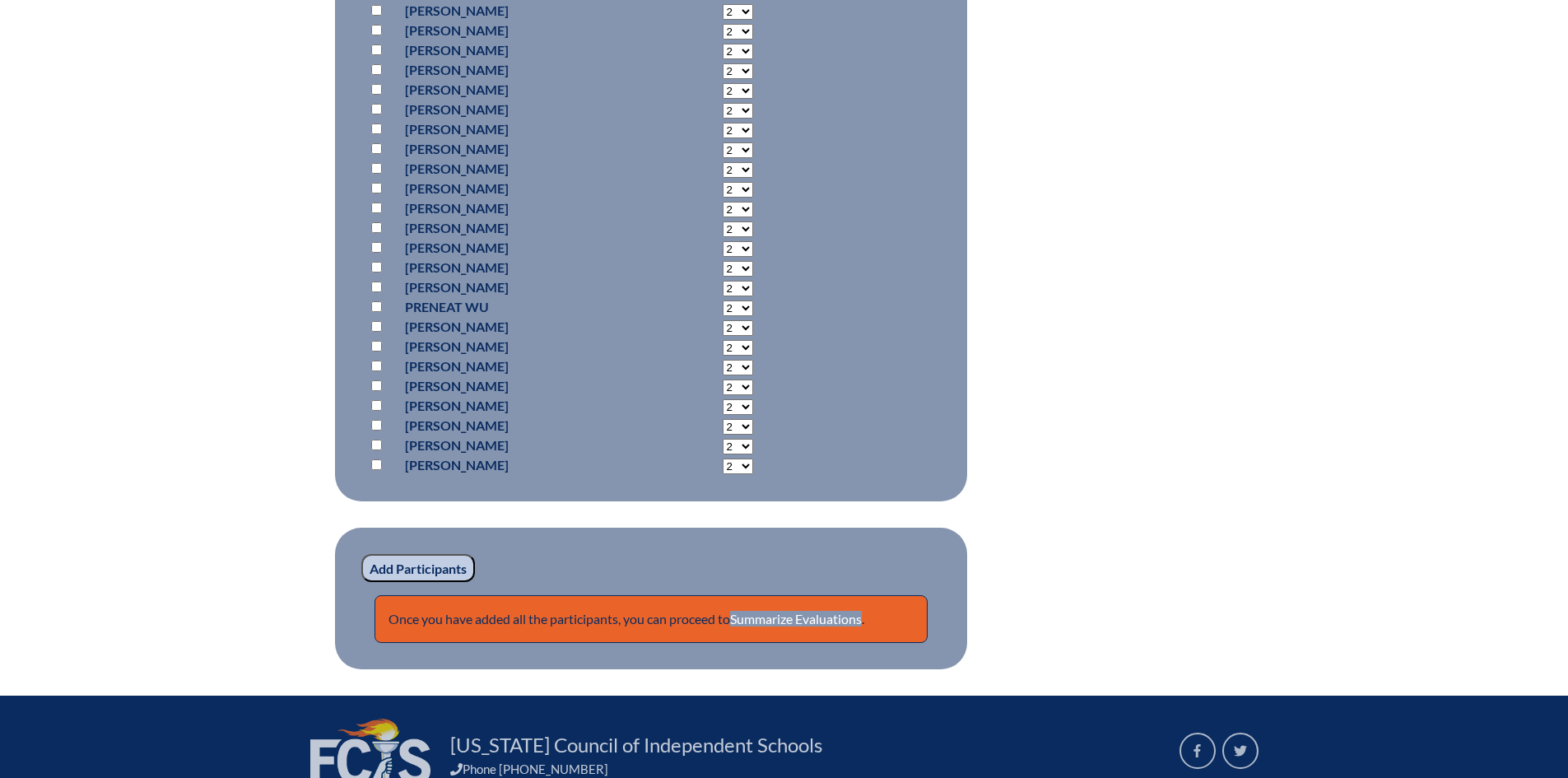
click at [384, 415] on p at bounding box center [379, 406] width 24 height 20
click at [376, 410] on input "checkbox" at bounding box center [376, 405] width 11 height 11
checkbox input "true"
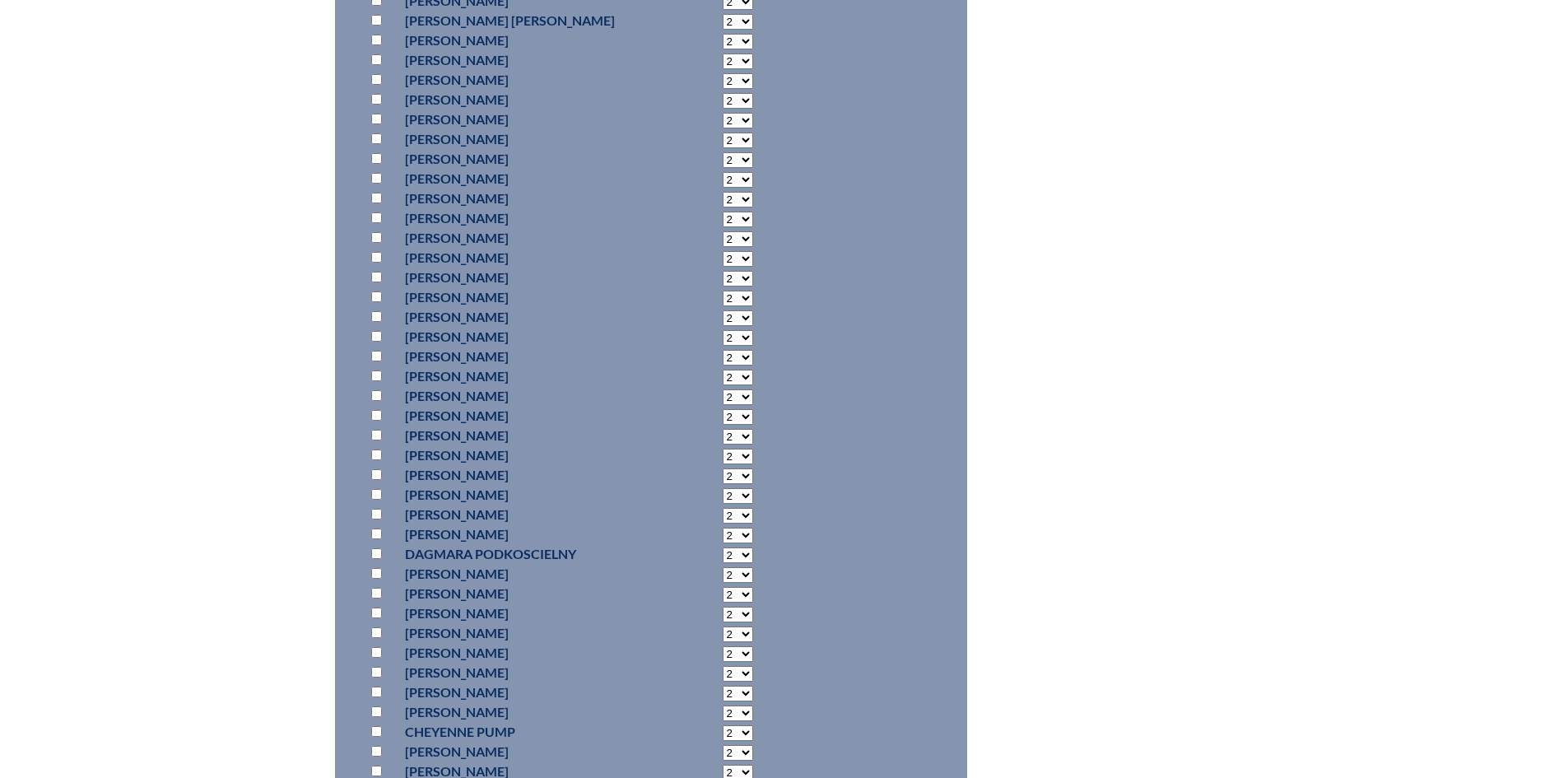
scroll to position [8151, 0]
click at [377, 368] on input "checkbox" at bounding box center [376, 363] width 11 height 11
checkbox input "true"
click at [377, 49] on input "checkbox" at bounding box center [376, 43] width 11 height 11
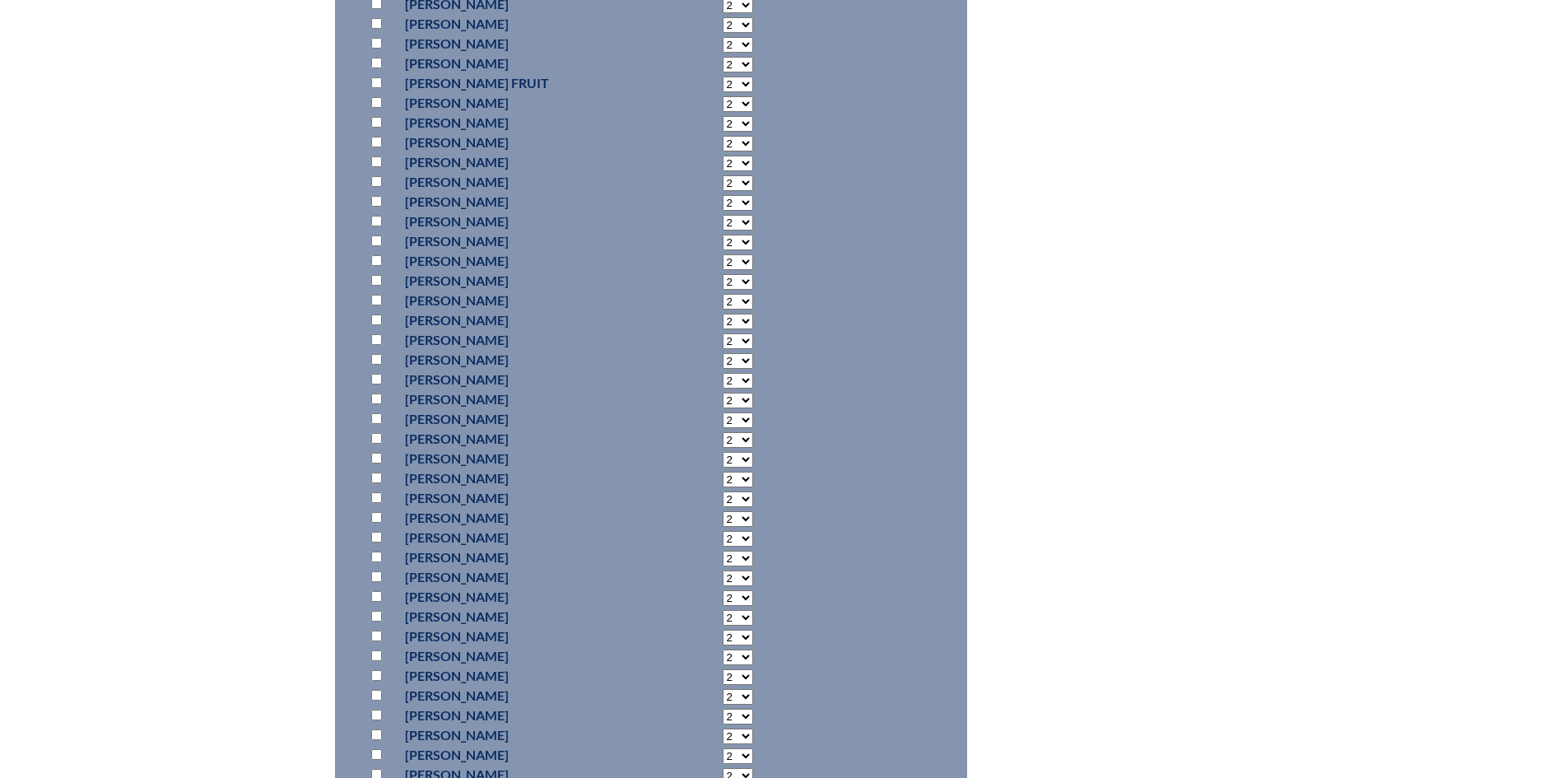
checkbox input "true"
click at [377, 631] on input "checkbox" at bounding box center [376, 626] width 11 height 11
checkbox input "true"
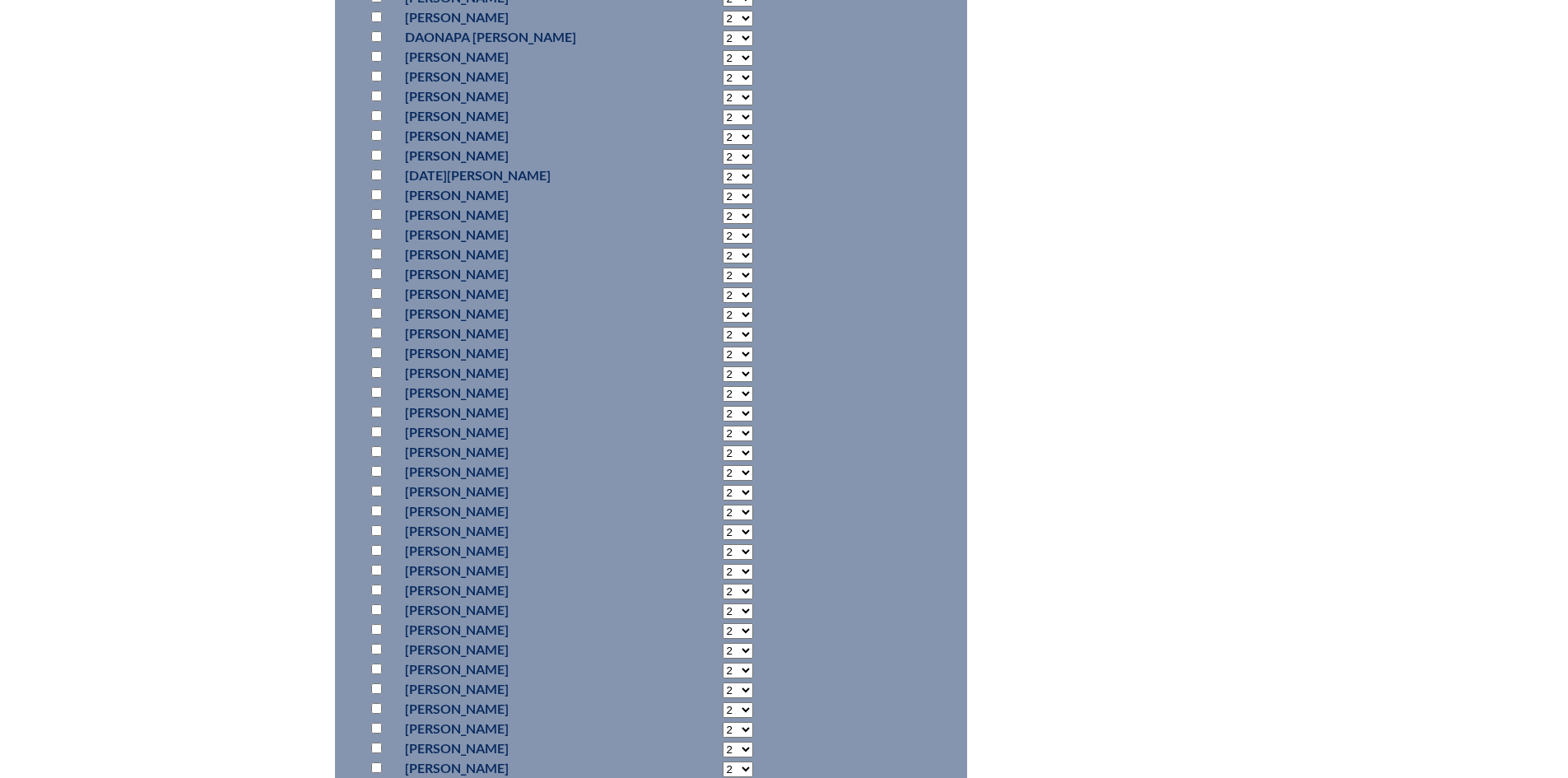
click at [373, 299] on input "checkbox" at bounding box center [376, 293] width 11 height 11
checkbox input "true"
click at [723, 303] on select "2 3 4 5 6 7 8 9 10 11 12 13 14 15 16 17 18 19 20 21 22 23" at bounding box center [738, 295] width 30 height 16
select select "4"
click at [723, 303] on select "2 3 4 5 6 7 8 9 10 11 12 13 14 15 16 17 18 19 20 21 22 23" at bounding box center [738, 295] width 30 height 16
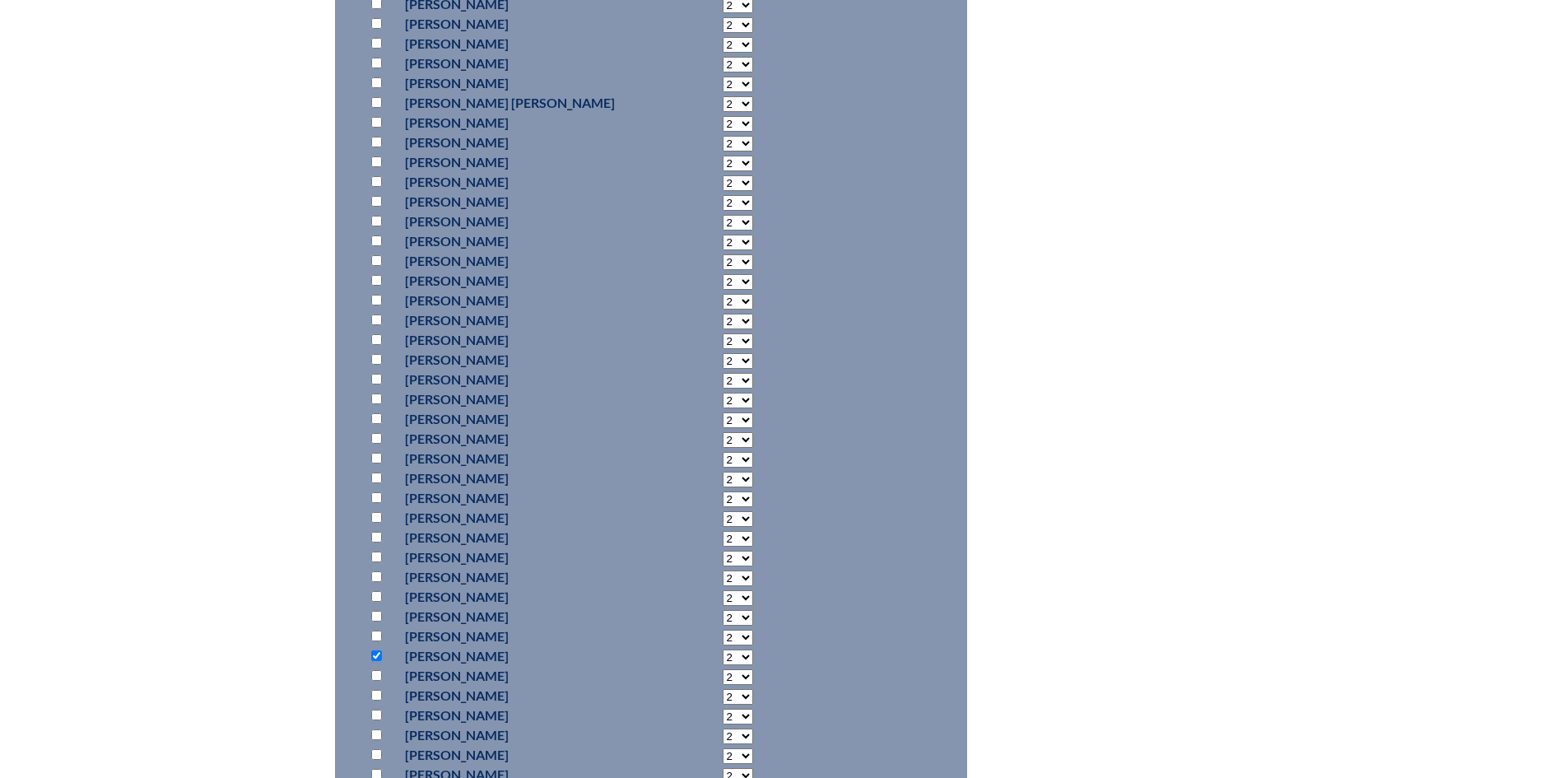
scroll to position [6587, 0]
click at [374, 233] on input "checkbox" at bounding box center [376, 227] width 11 height 11
checkbox input "true"
click at [723, 237] on select "2 3 4 5 6 7 8 9 10 11 12 13 14 15 16 17 18 19 20 21 22 23" at bounding box center [738, 229] width 30 height 16
select select "4"
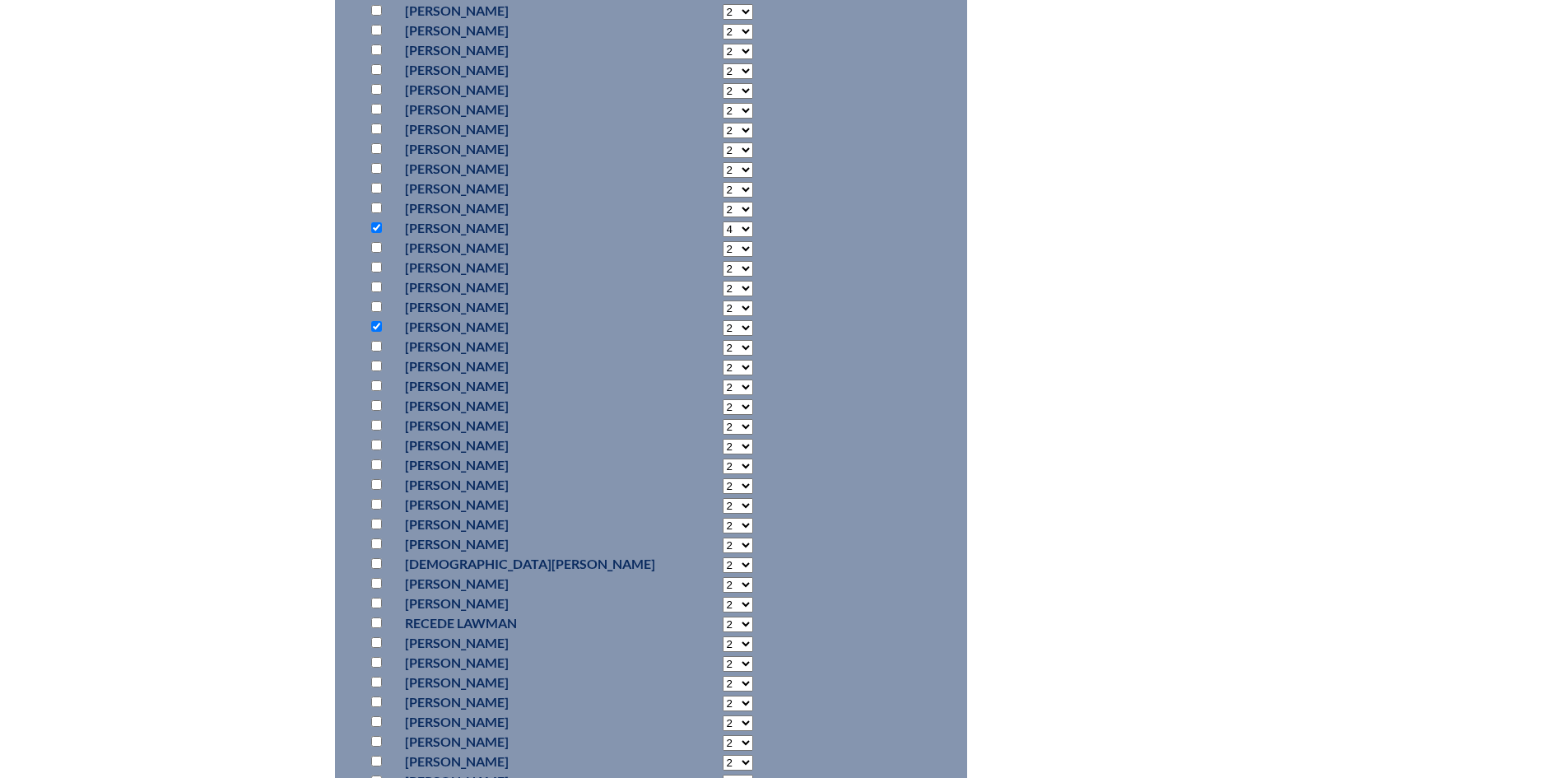
click at [723, 237] on select "2 3 4 5 6 7 8 9 10 11 12 13 14 15 16 17 18 19 20 21 22 23" at bounding box center [738, 229] width 30 height 16
click at [375, 342] on input "checkbox" at bounding box center [376, 336] width 11 height 11
checkbox input "true"
click at [723, 346] on select "2 3 4 5 6 7 8 9 10 11 12 13 14 15 16 17 18 19 20 21 22 23" at bounding box center [738, 337] width 30 height 16
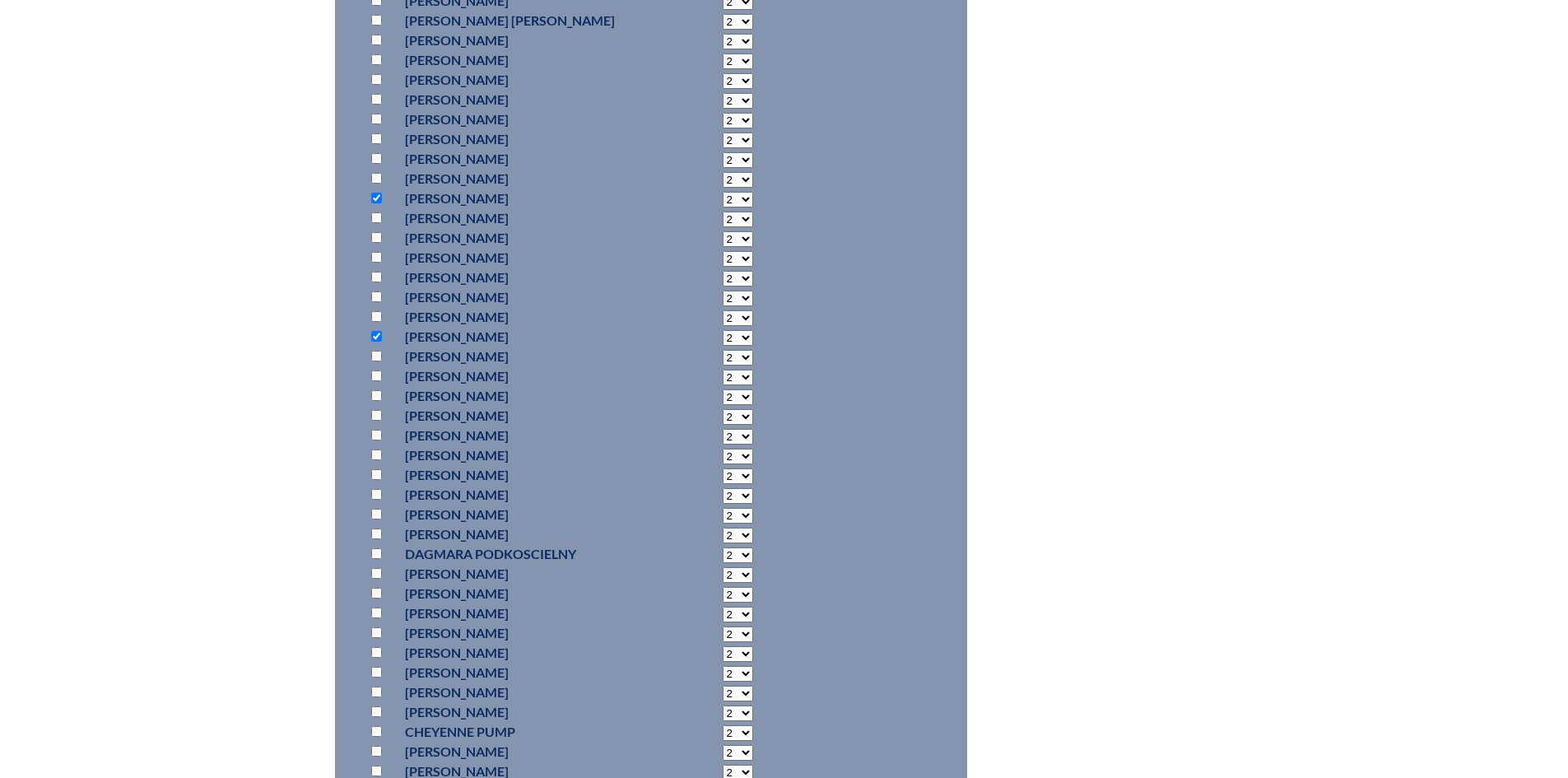
select select "4"
click at [723, 346] on select "2 3 4 5 6 7 8 9 10 11 12 13 14 15 16 17 18 19 20 21 22 23" at bounding box center [738, 337] width 30 height 16
click at [375, 227] on input "checkbox" at bounding box center [376, 221] width 11 height 11
checkbox input "true"
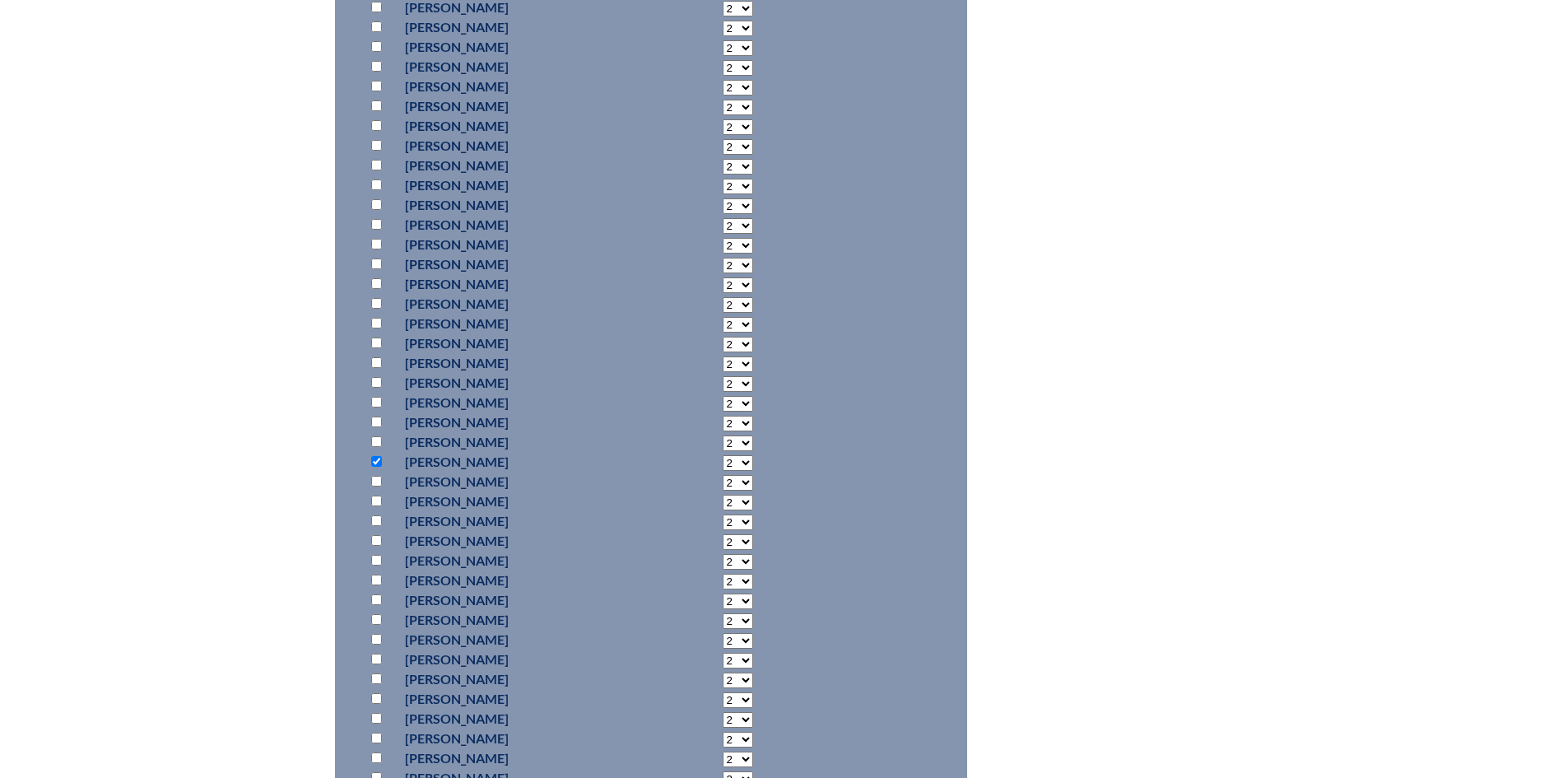
scroll to position [11032, 0]
click at [376, 549] on input "checkbox" at bounding box center [376, 543] width 11 height 11
checkbox input "true"
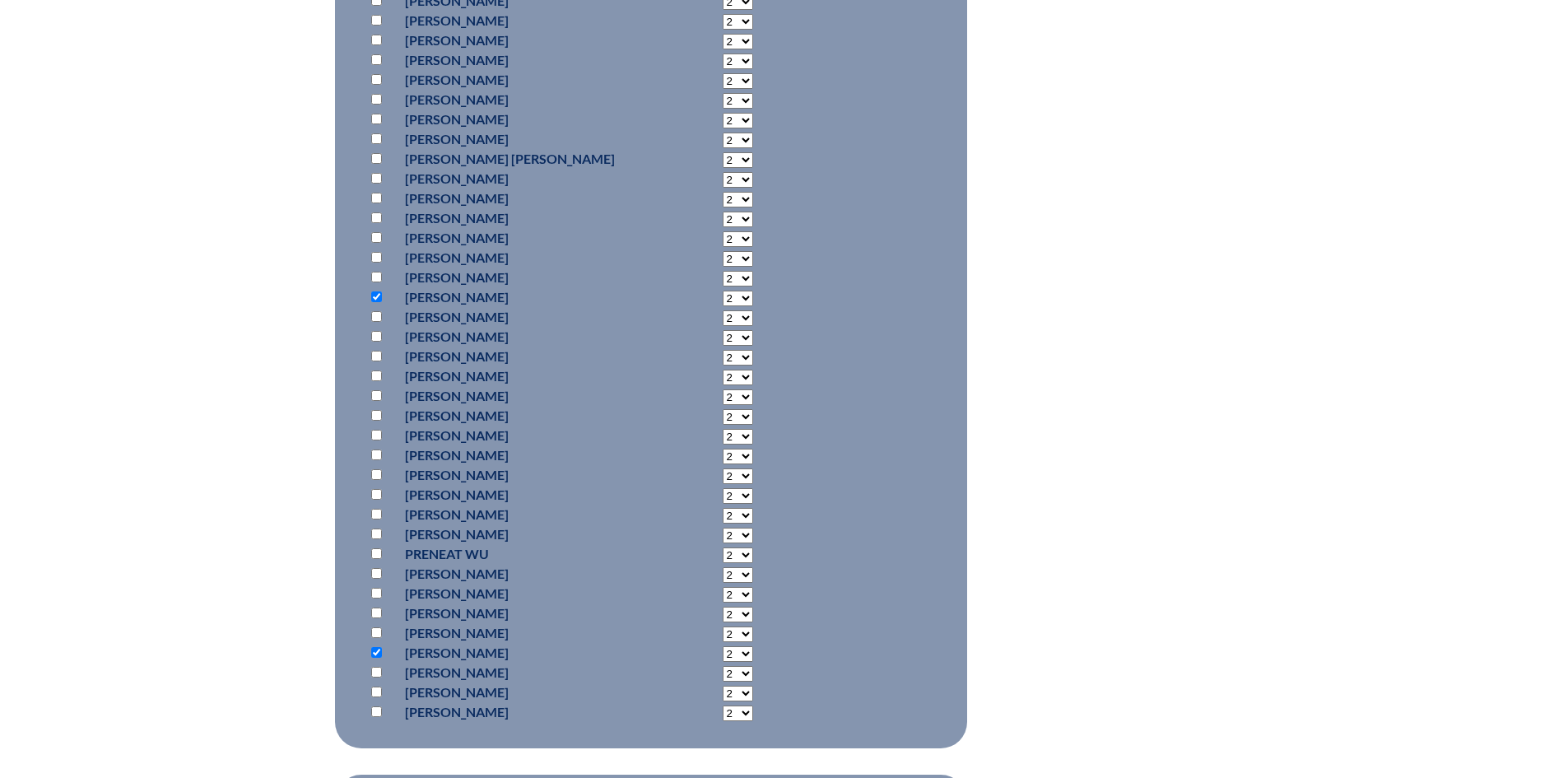
scroll to position [11526, 0]
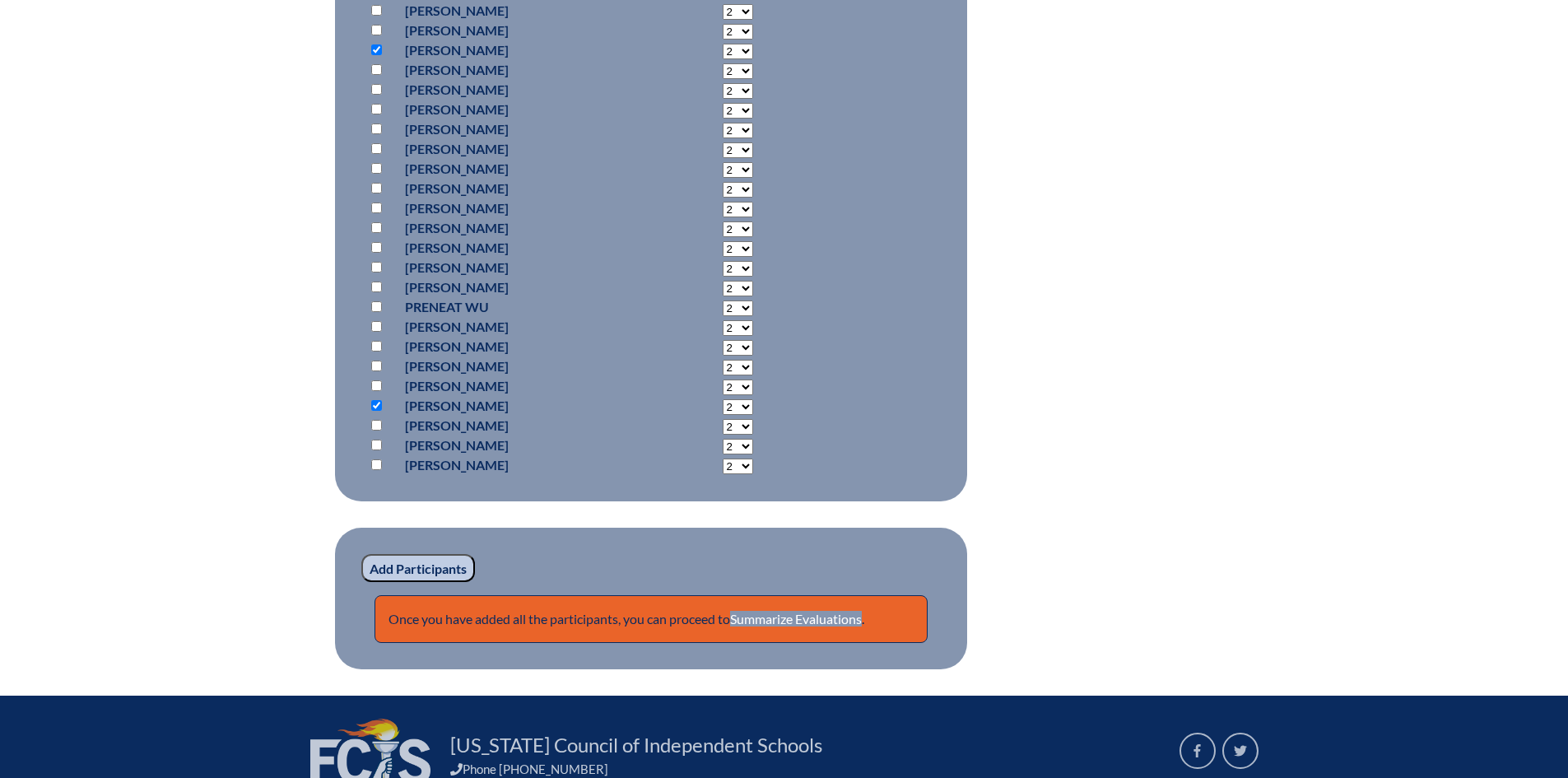
click at [405, 582] on input "Add Participants" at bounding box center [418, 567] width 113 height 28
